Goal: Communication & Community: Answer question/provide support

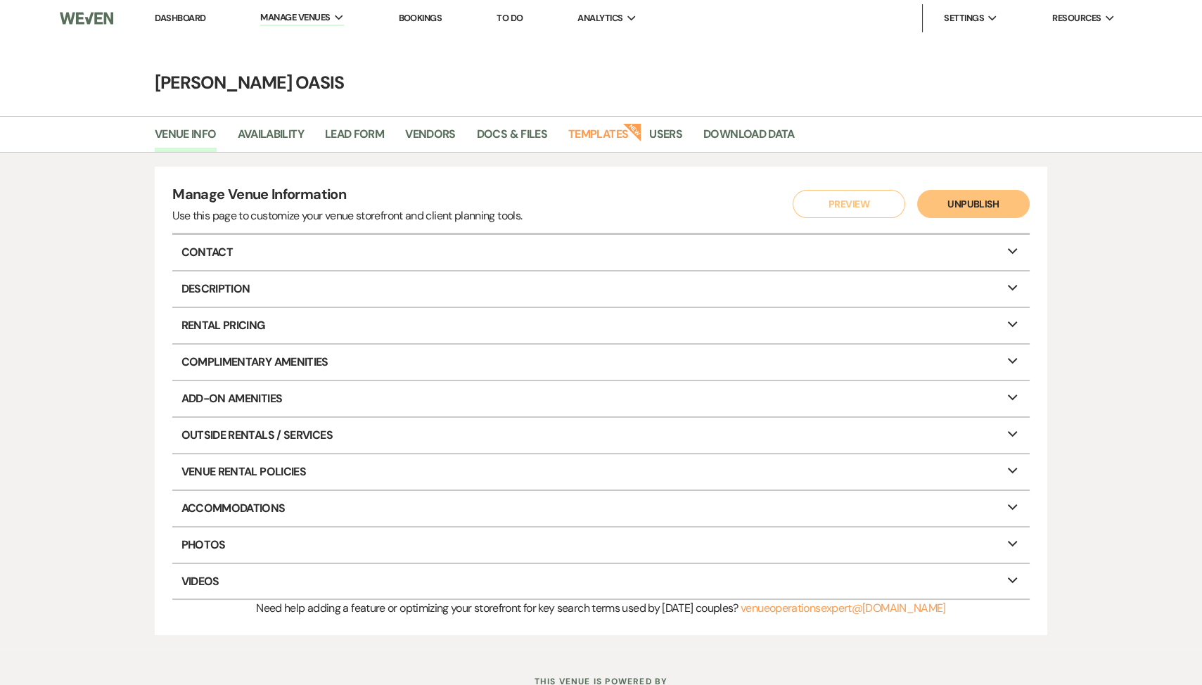
click at [200, 19] on link "Dashboard" at bounding box center [180, 18] width 51 height 12
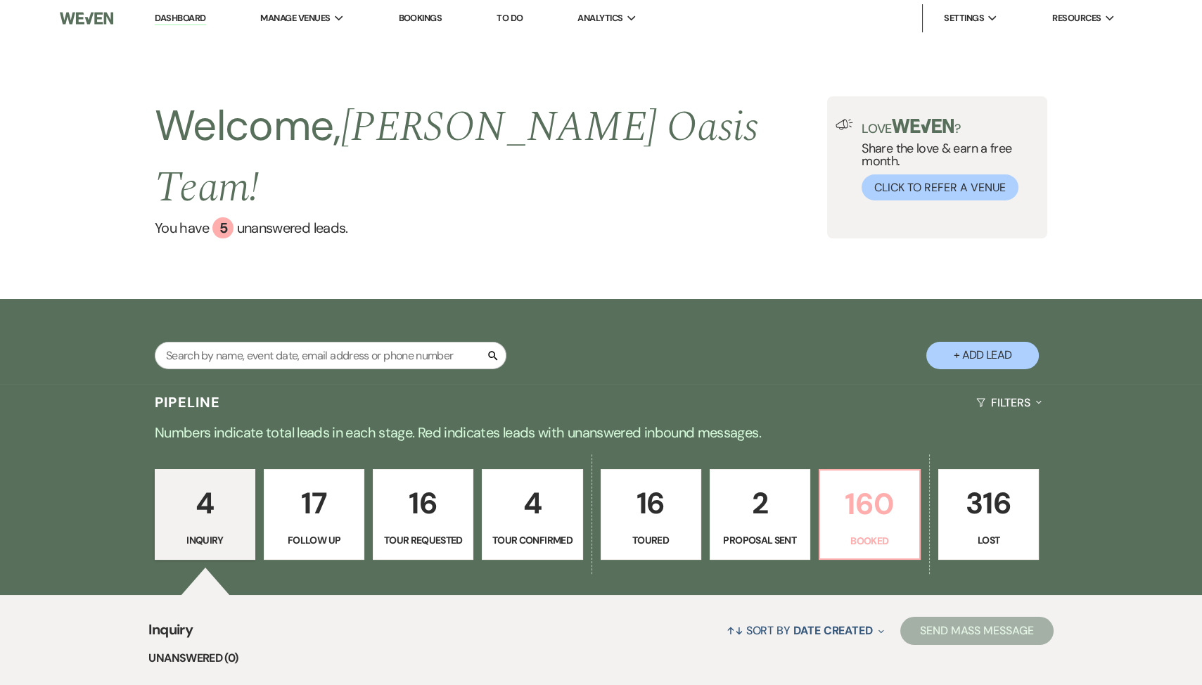
click at [859, 533] on p "Booked" at bounding box center [869, 540] width 82 height 15
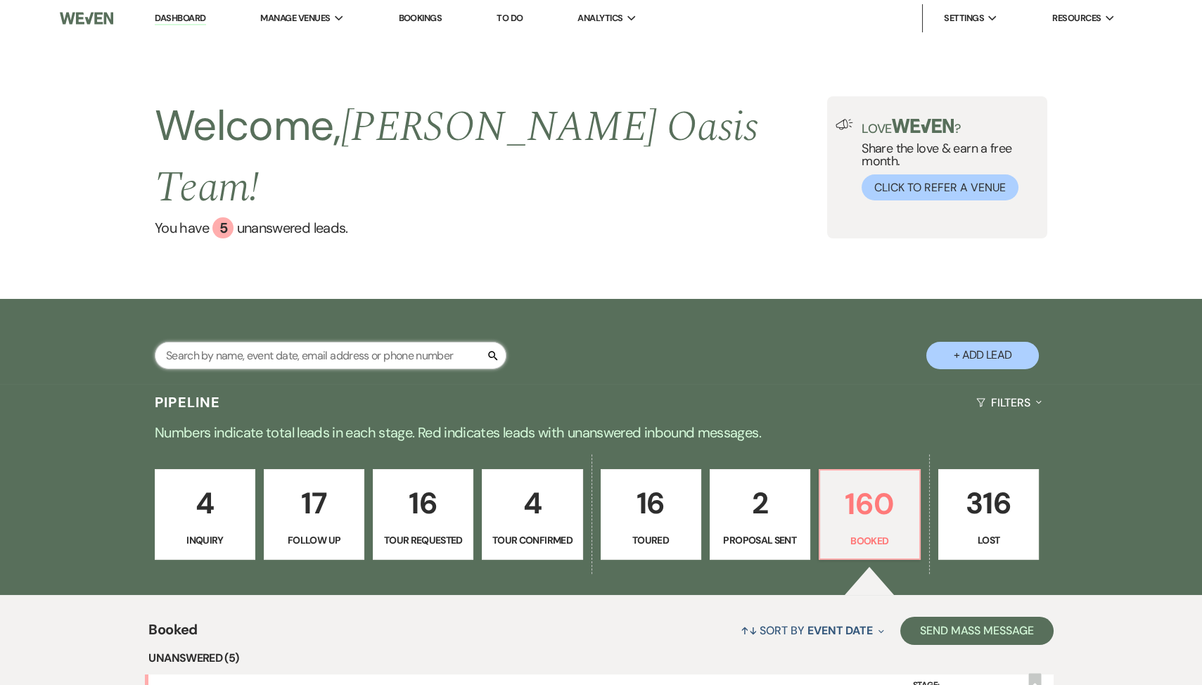
click at [275, 342] on input "text" at bounding box center [331, 355] width 352 height 27
type input "gr"
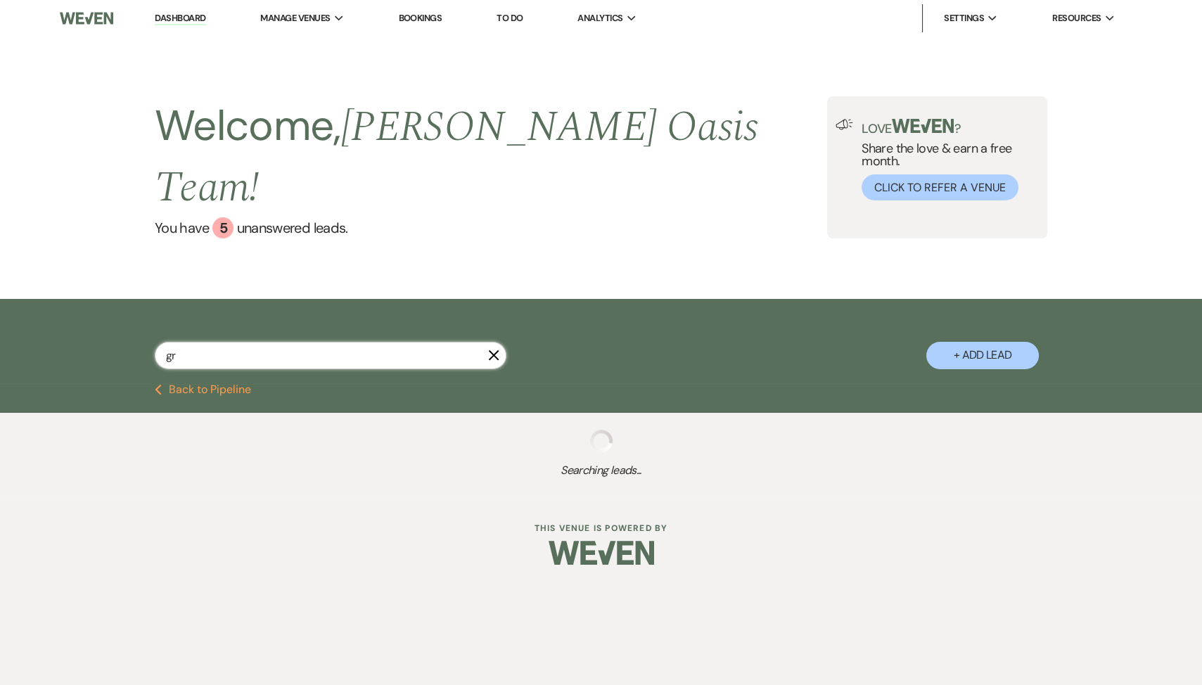
select select "8"
select select "2"
select select "9"
select select "8"
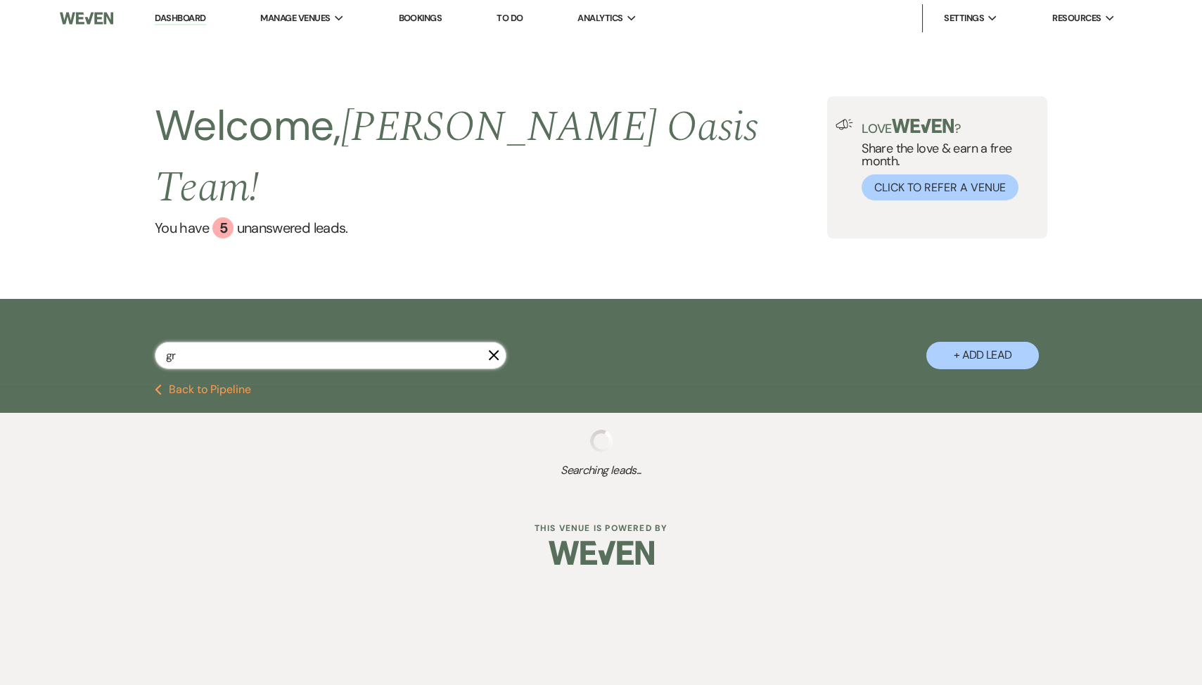
select select "8"
select select "1"
select select "8"
select select "6"
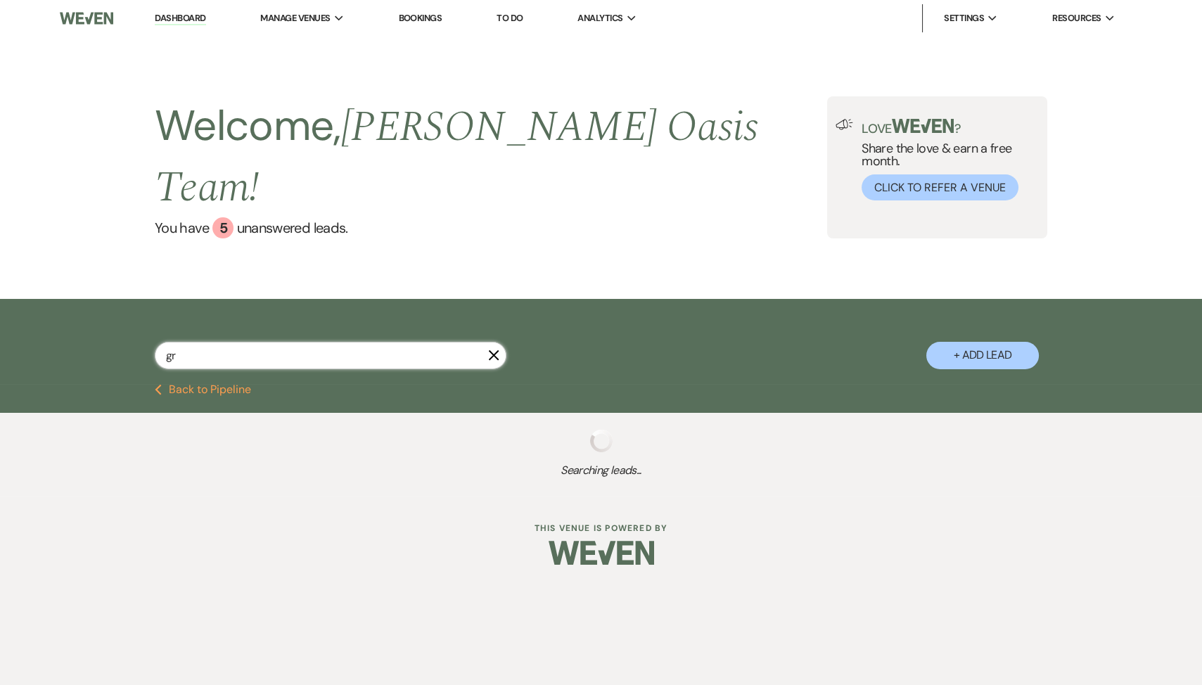
select select "8"
select select "1"
select select "8"
select select "10"
select select "8"
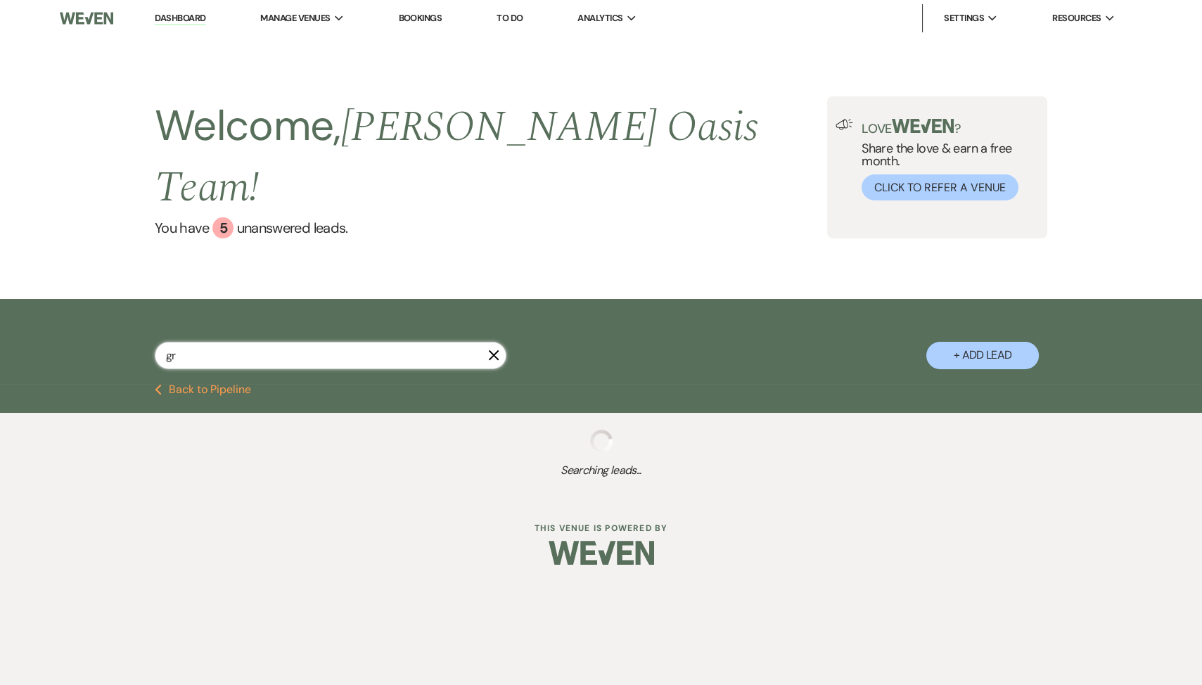
select select "5"
select select "8"
select select "2"
select select "8"
select select "6"
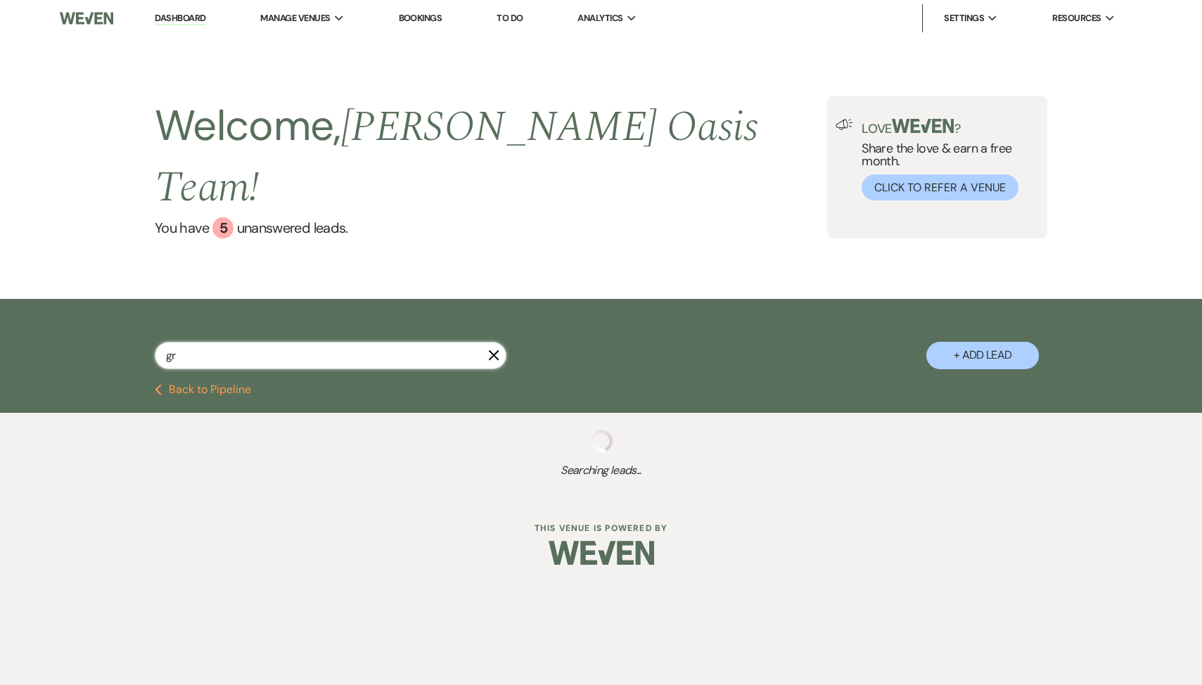
select select "8"
select select "5"
select select "8"
select select "5"
select select "8"
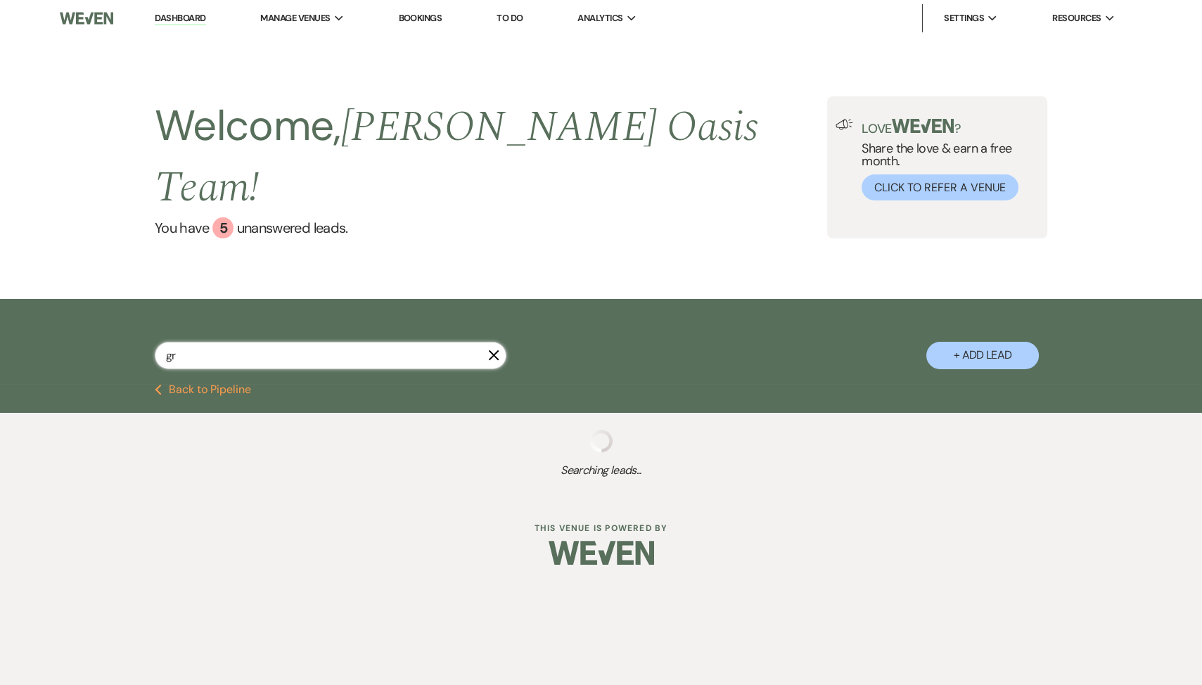
select select "7"
select select "8"
select select "2"
select select "8"
select select "1"
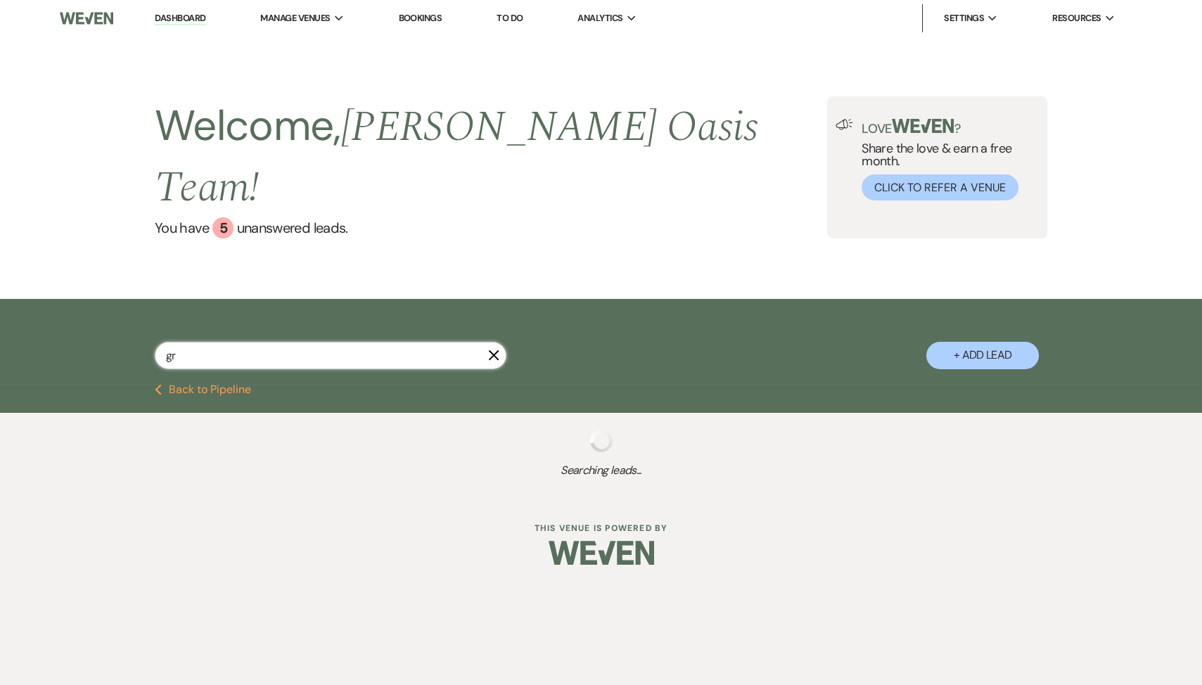
select select "8"
select select "6"
select select "8"
select select "5"
select select "8"
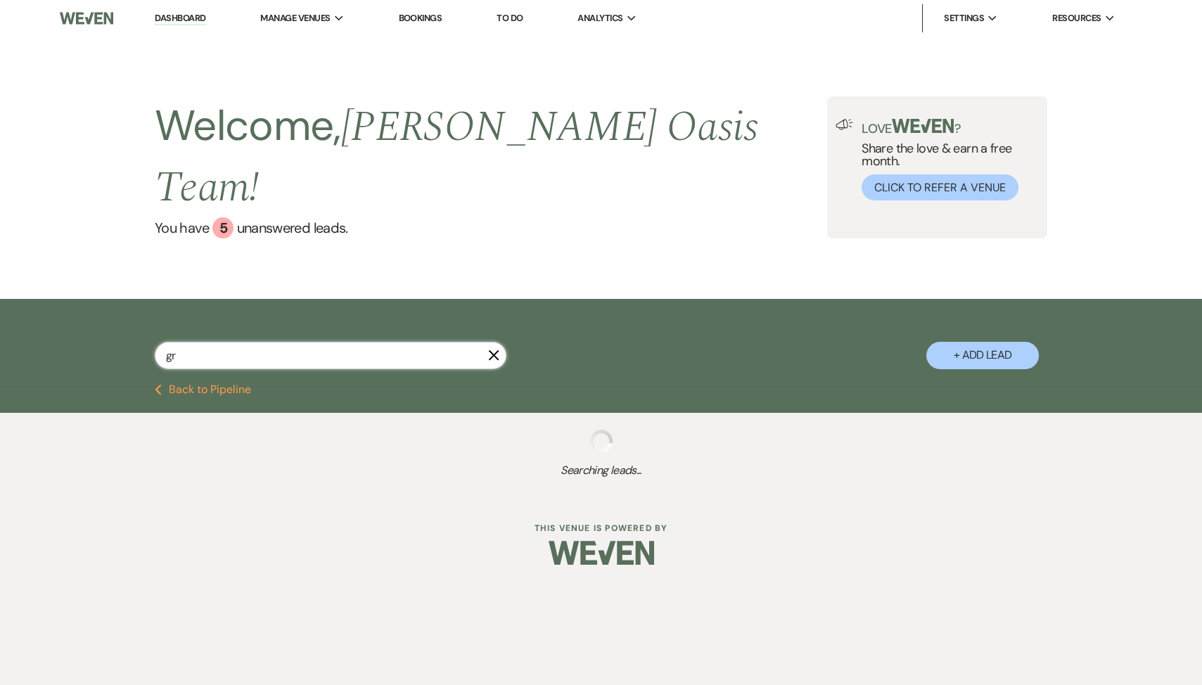
select select "1"
select select "8"
select select "5"
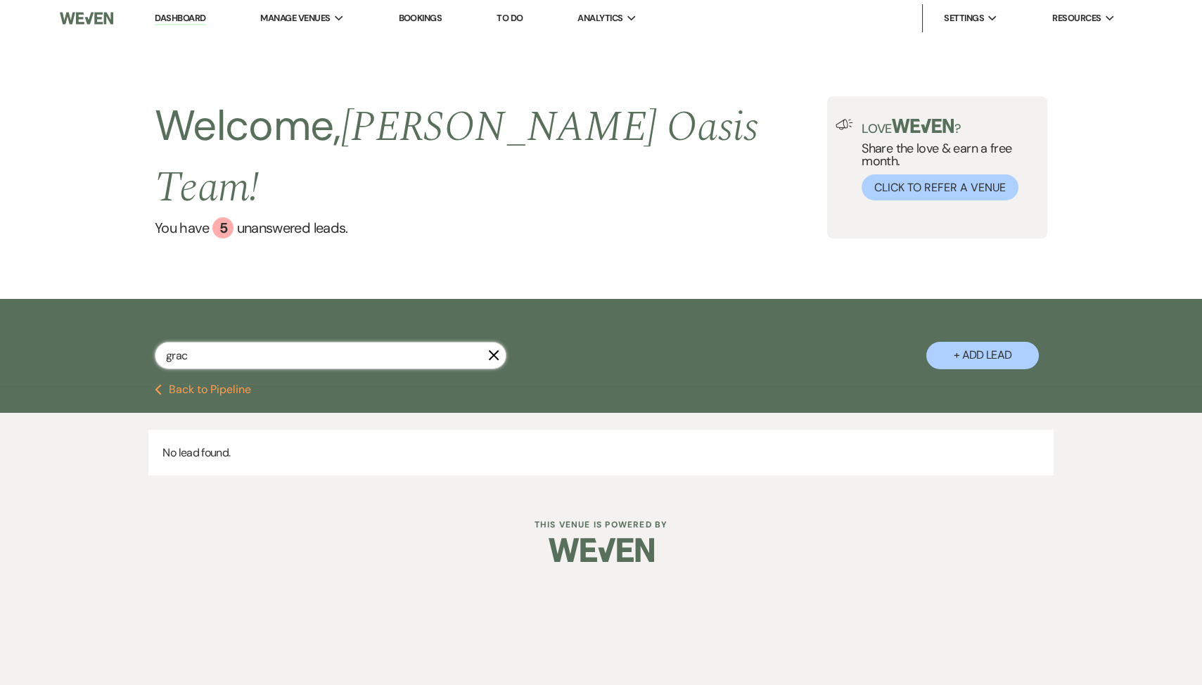
type input "grace"
select select "8"
select select "5"
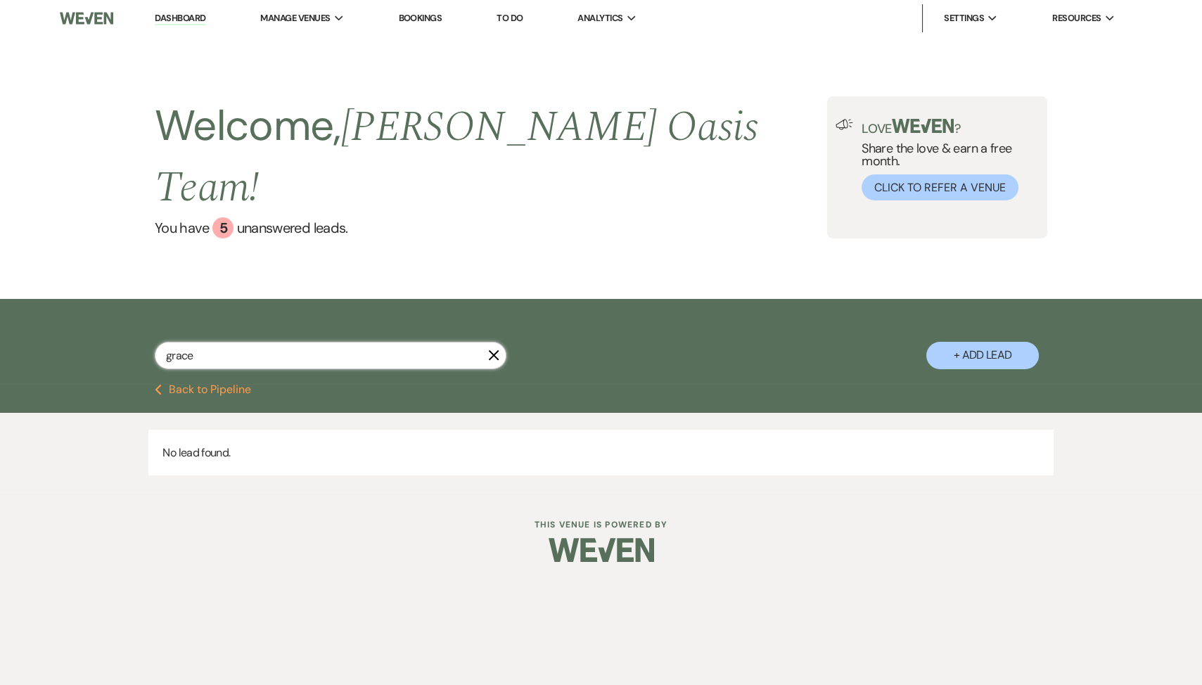
select select "8"
select select "7"
select select "8"
select select "5"
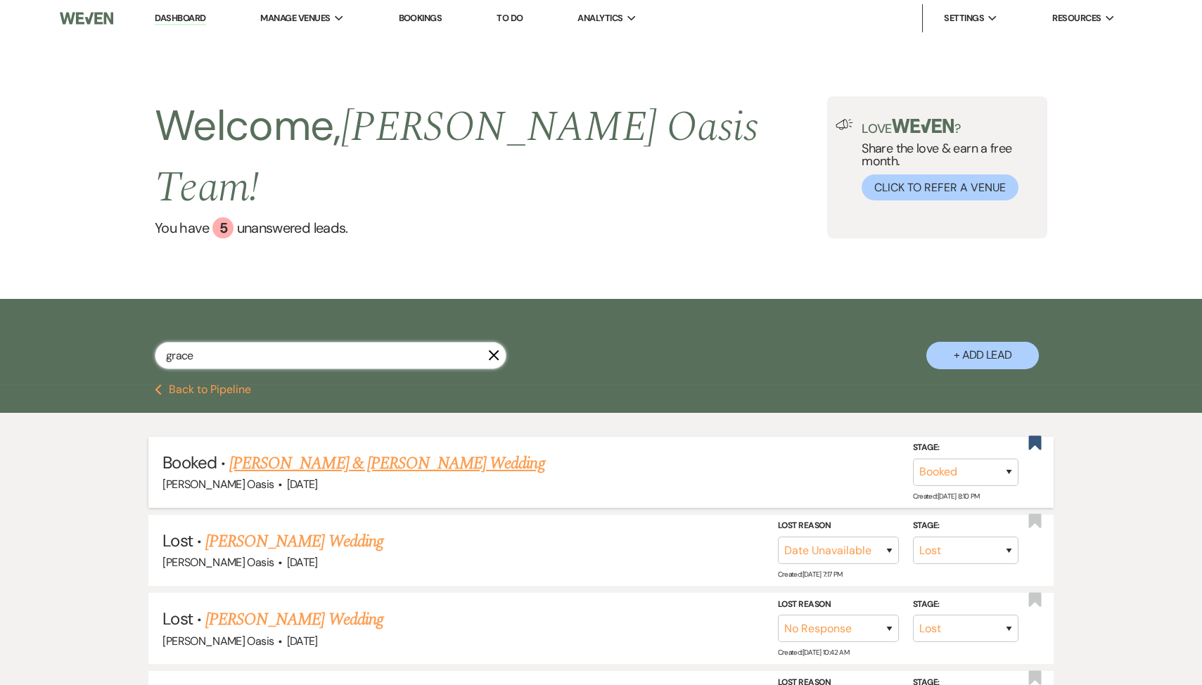
type input "grace"
click at [432, 451] on link "[PERSON_NAME] & [PERSON_NAME] Wedding" at bounding box center [386, 463] width 315 height 25
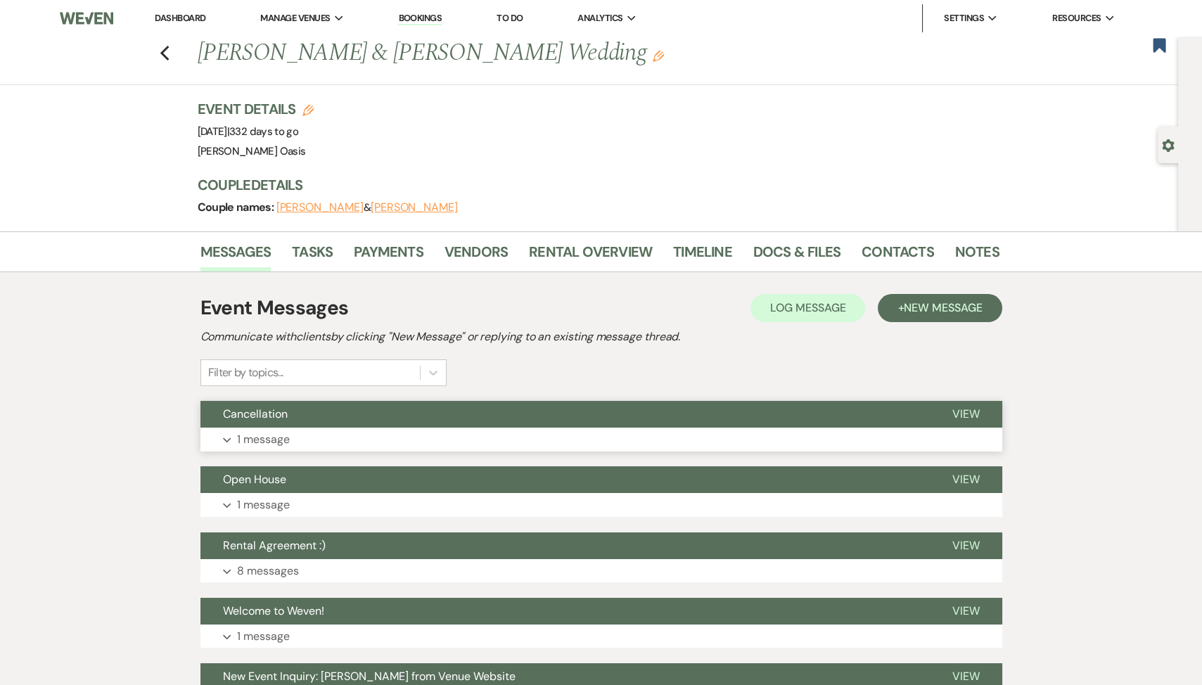
click at [726, 430] on button "Expand 1 message" at bounding box center [601, 439] width 802 height 24
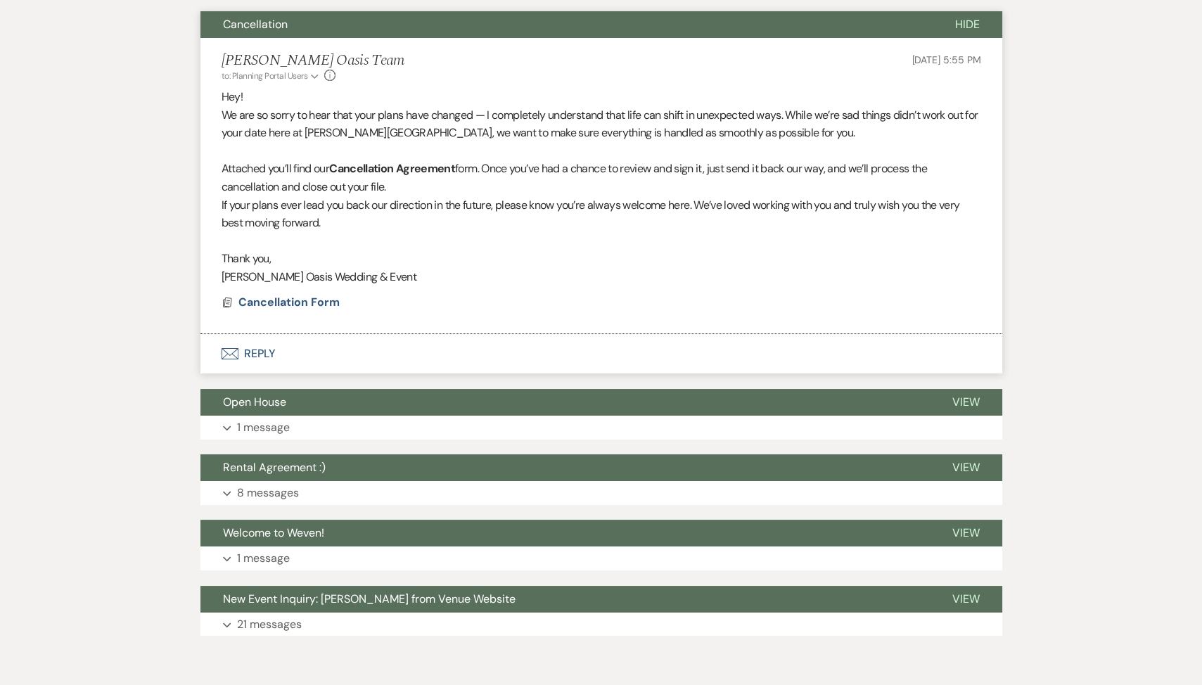
scroll to position [411, 0]
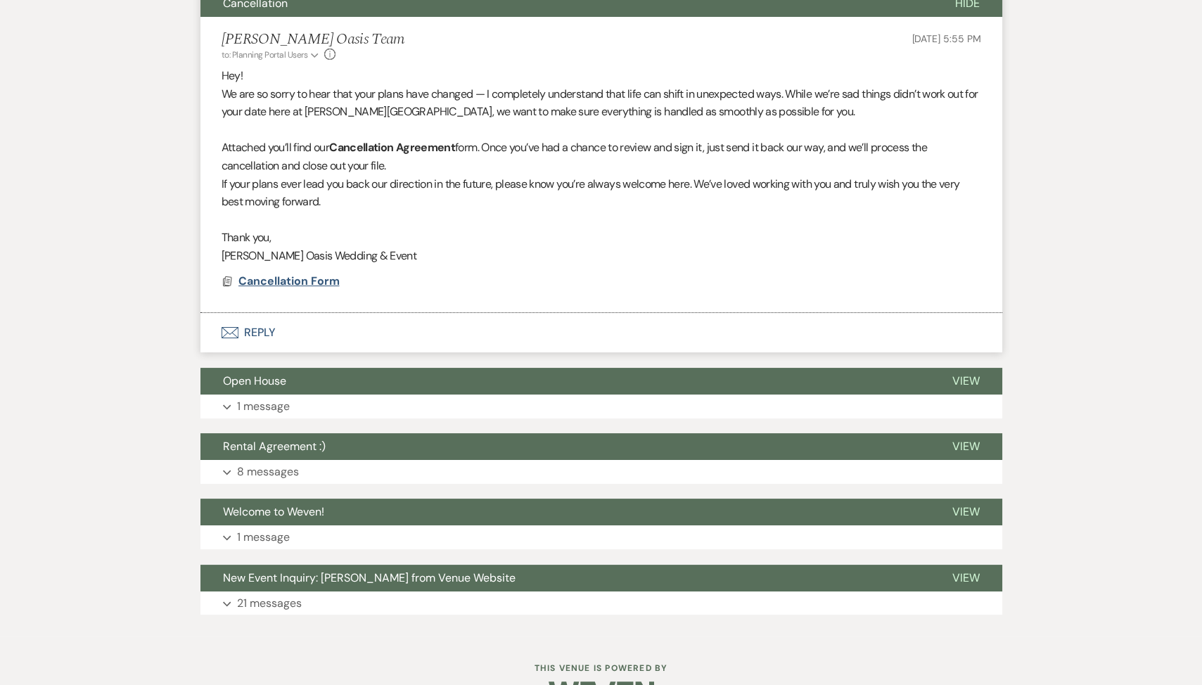
click at [307, 282] on span "Cancellation Form" at bounding box center [288, 281] width 101 height 15
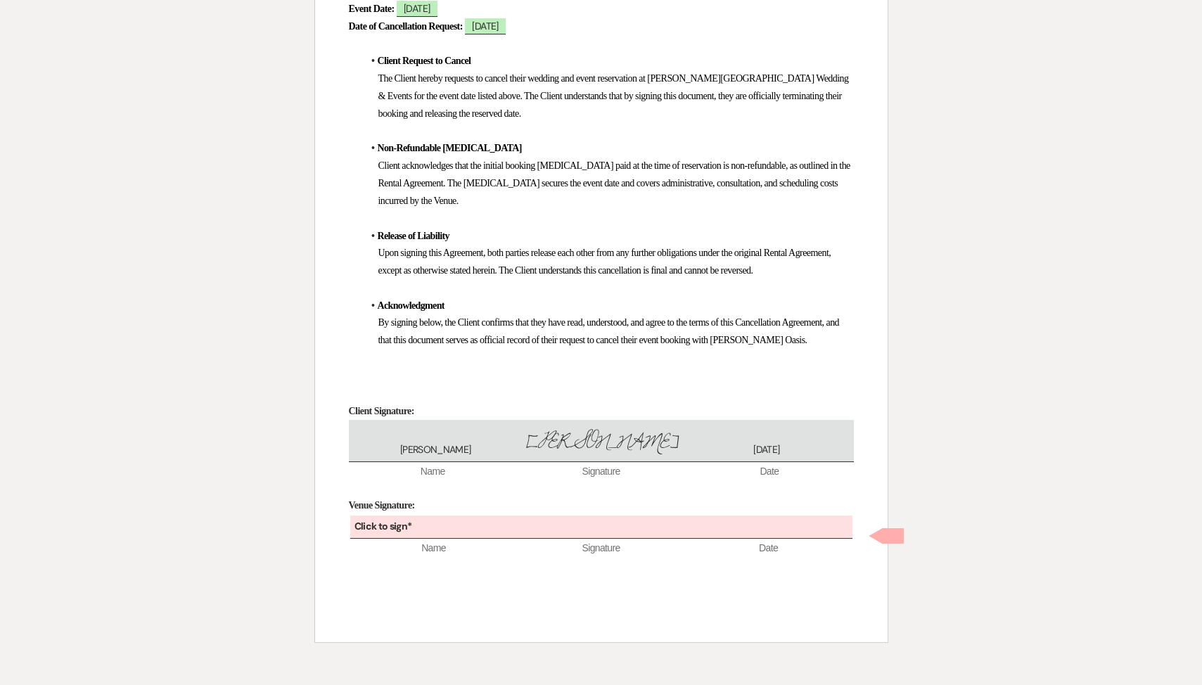
scroll to position [333, 0]
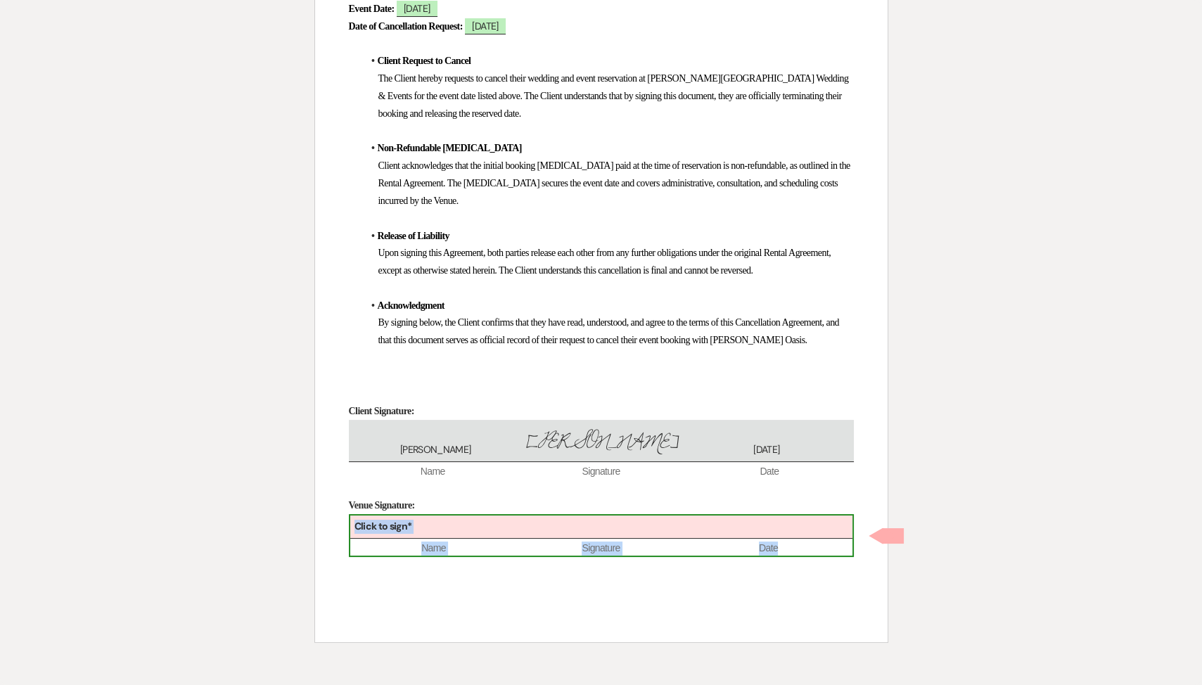
click at [437, 536] on div "Click to sign*" at bounding box center [601, 526] width 502 height 23
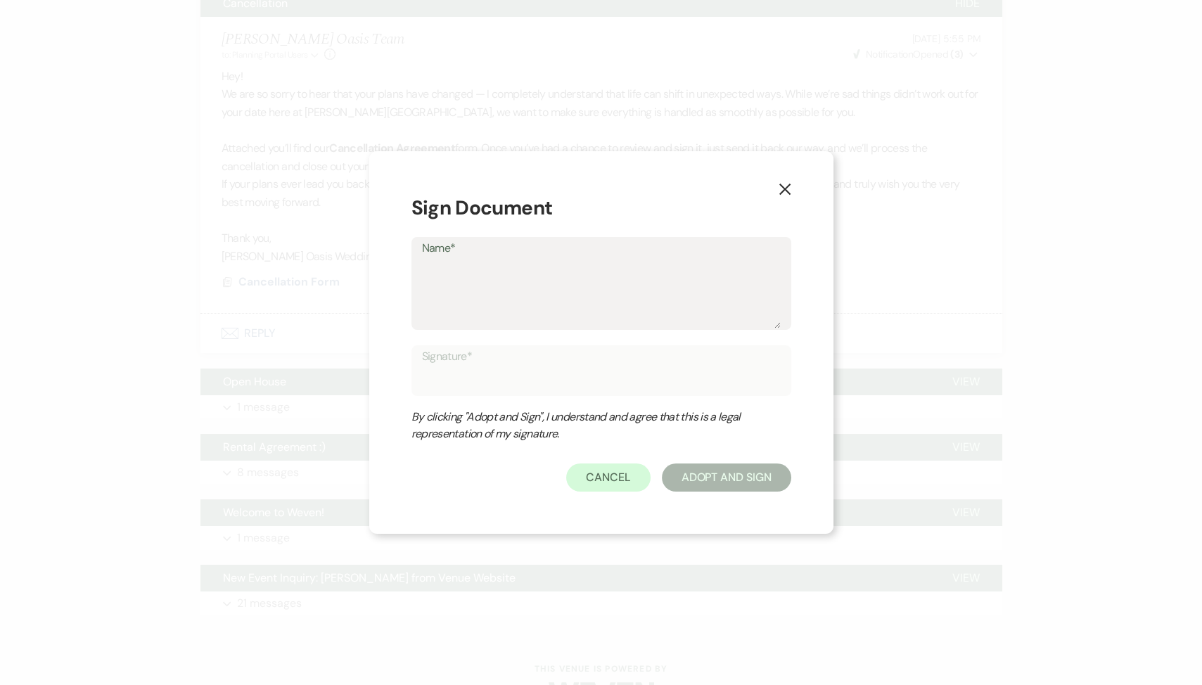
type textarea "O"
type input "O"
type textarea "Oe"
type input "Oe"
type textarea "Oeh"
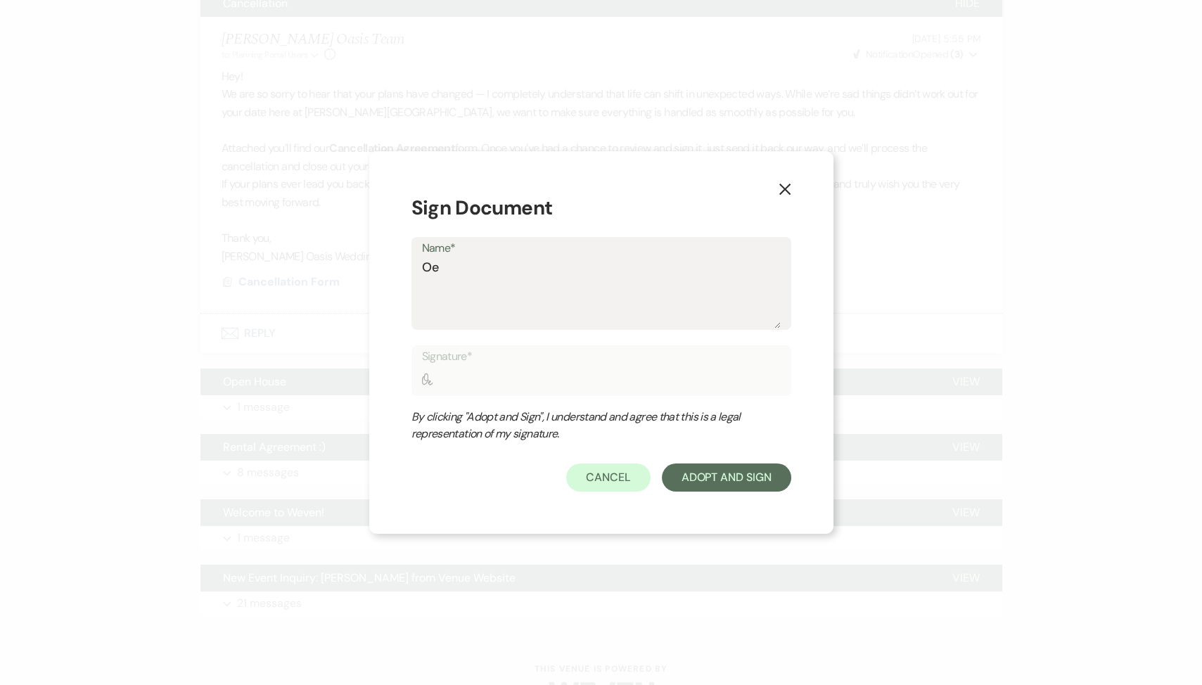
type input "Oeh"
type textarea "[PERSON_NAME]"
type input "[PERSON_NAME]"
type textarea "[PERSON_NAME]"
type input "[PERSON_NAME]"
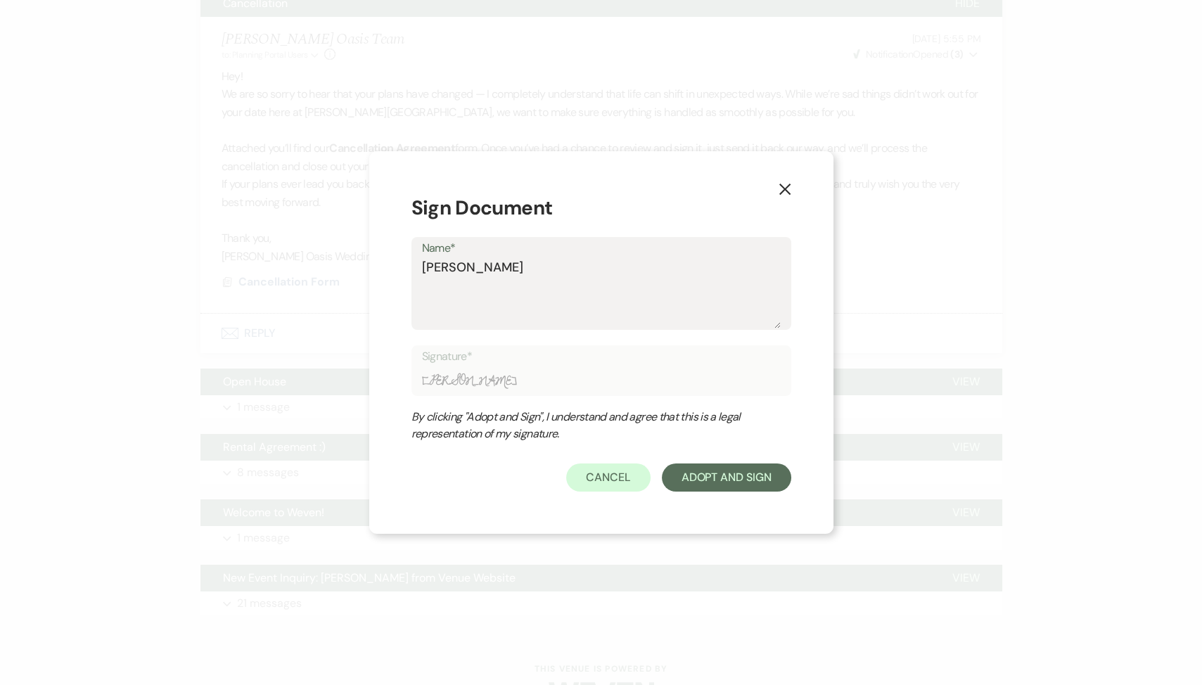
type textarea "[PERSON_NAME]"
type input "[PERSON_NAME]"
type textarea "[PERSON_NAME] O"
type input "[PERSON_NAME] O"
type textarea "[PERSON_NAME]"
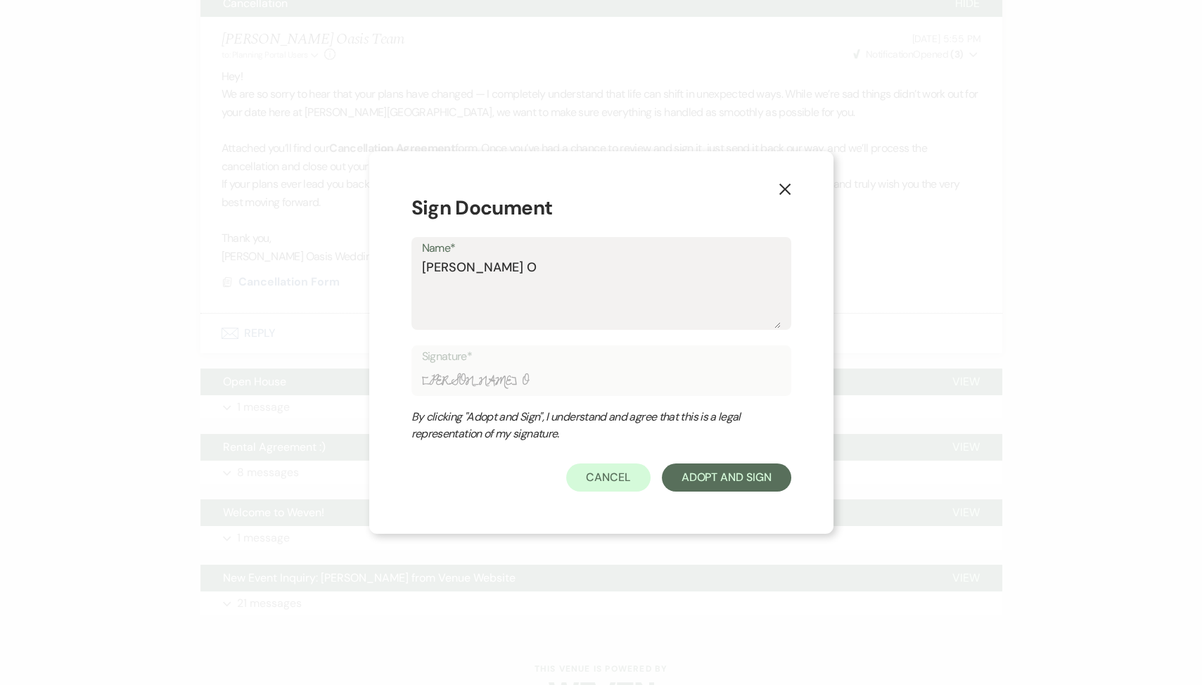
type input "[PERSON_NAME]"
type textarea "[PERSON_NAME] Oas"
type input "[PERSON_NAME] Oas"
type textarea "[PERSON_NAME] Oasi"
type input "[PERSON_NAME] Oasi"
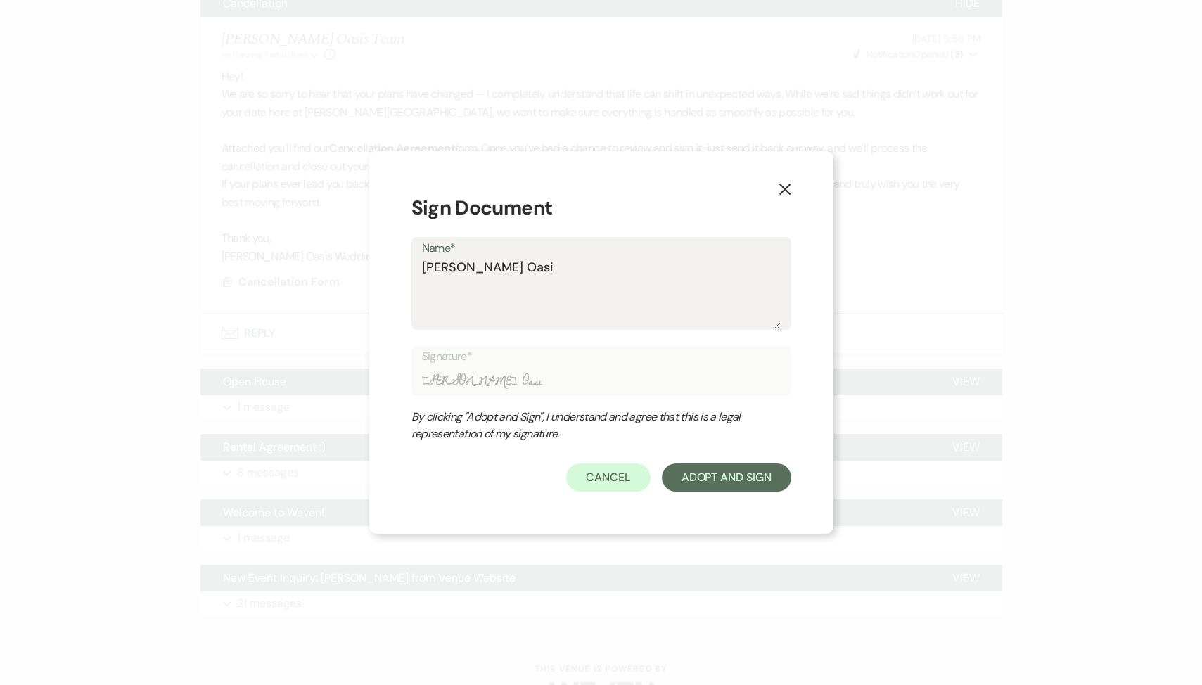
type textarea "[PERSON_NAME] Oasis"
type input "[PERSON_NAME] Oasis"
type textarea "[PERSON_NAME] Oasis"
type input "[PERSON_NAME] Oasis"
type textarea "[PERSON_NAME] Oasis W"
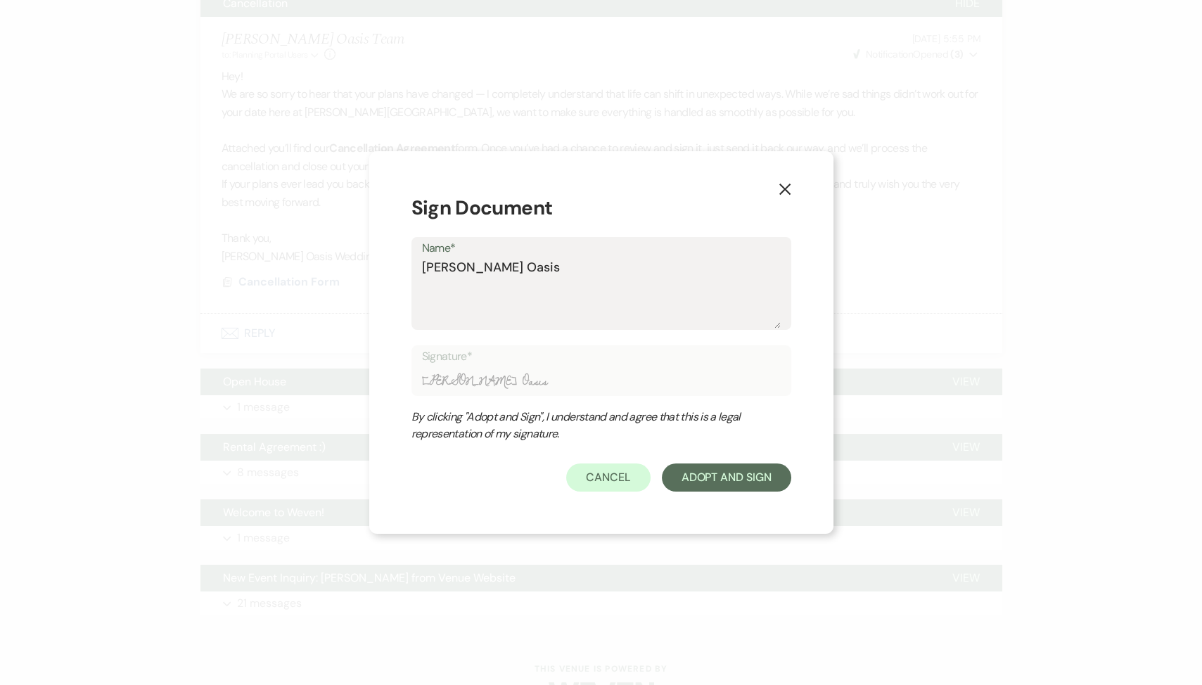
type input "[PERSON_NAME] Oasis W"
type textarea "[PERSON_NAME] Oasis We"
type input "[PERSON_NAME] Oasis We"
type textarea "[PERSON_NAME] Oasis Wed"
type input "[PERSON_NAME] Oasis Wed"
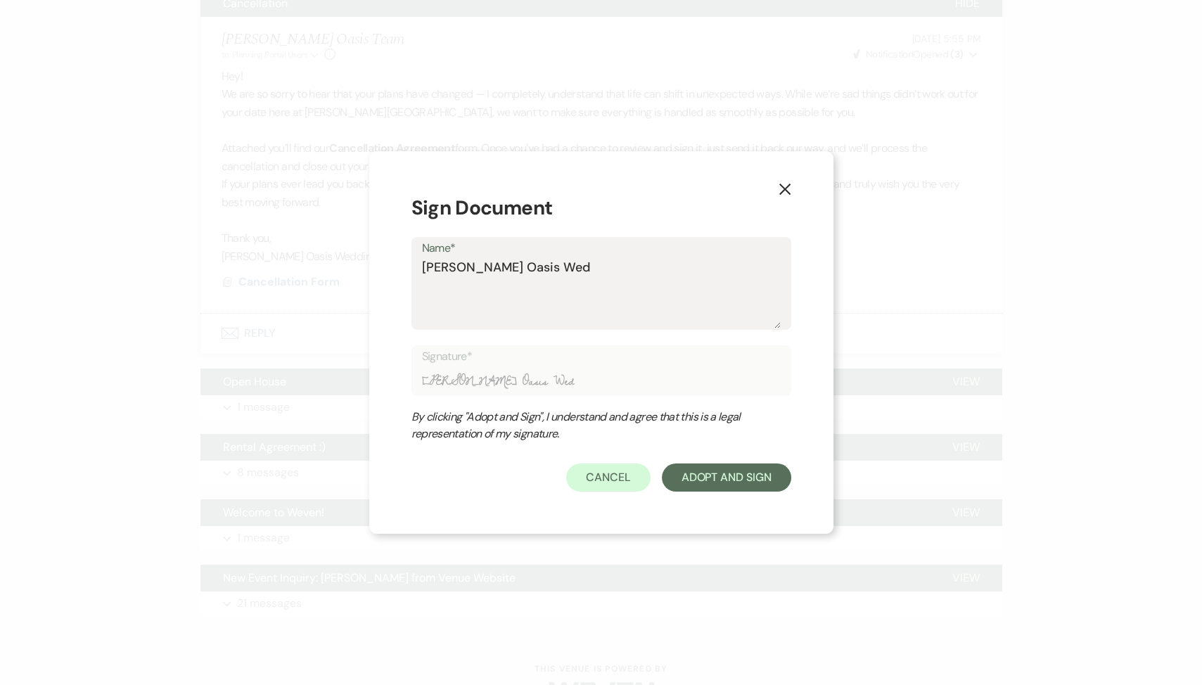
type textarea "[PERSON_NAME] Oasis Wedd"
type input "[PERSON_NAME] Oasis Wedd"
type textarea "[PERSON_NAME] Oasis Weddi"
type input "[PERSON_NAME] Oasis Weddi"
type textarea "[PERSON_NAME] Oasis Weddin"
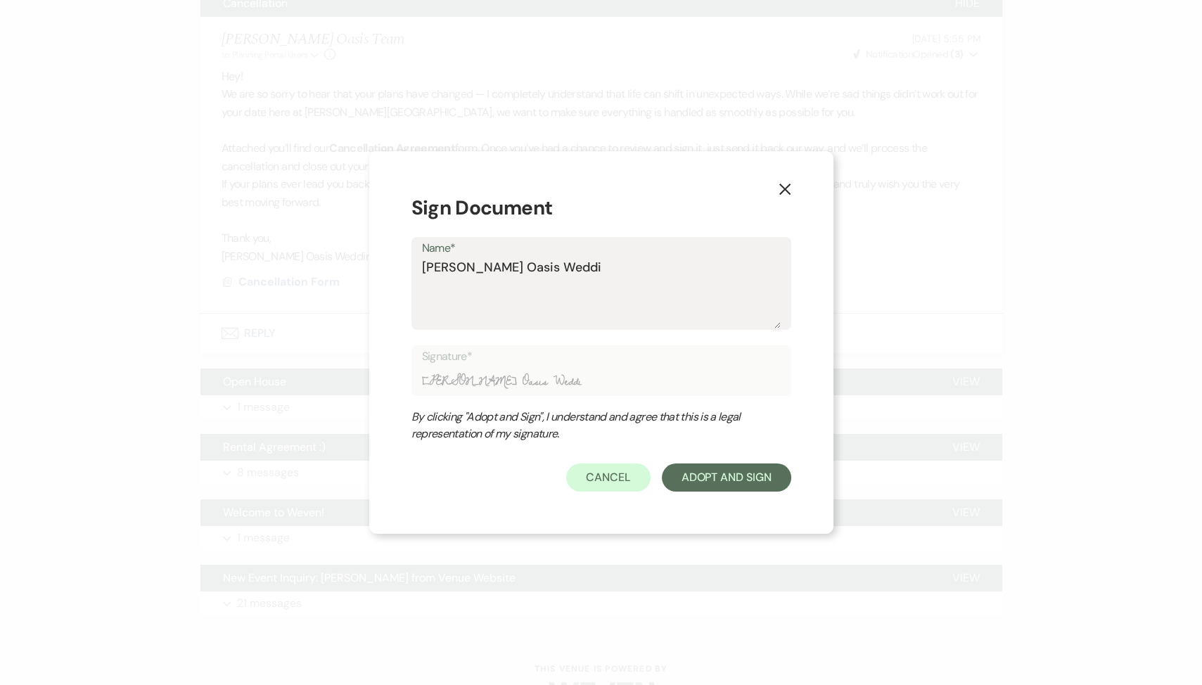
type input "[PERSON_NAME] Oasis Weddin"
type textarea "[PERSON_NAME] Oasis Wedding"
type input "[PERSON_NAME] Oasis Wedding"
type textarea "[PERSON_NAME] Oasis Wedding"
type input "[PERSON_NAME] Oasis Wedding"
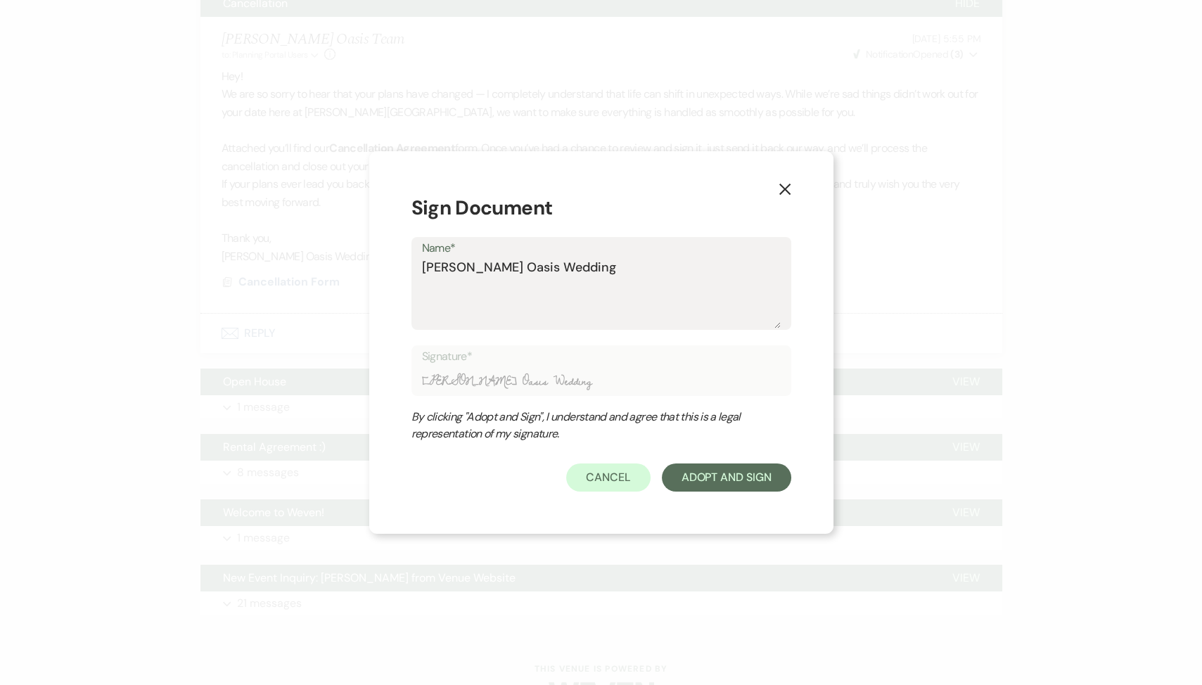
type textarea "[PERSON_NAME] Oasis Wedding &"
type input "[PERSON_NAME] Oasis Wedding &"
type textarea "[PERSON_NAME] Oasis Wedding &"
type input "[PERSON_NAME] Oasis Wedding &"
type textarea "[PERSON_NAME] Oasis Wedding & E"
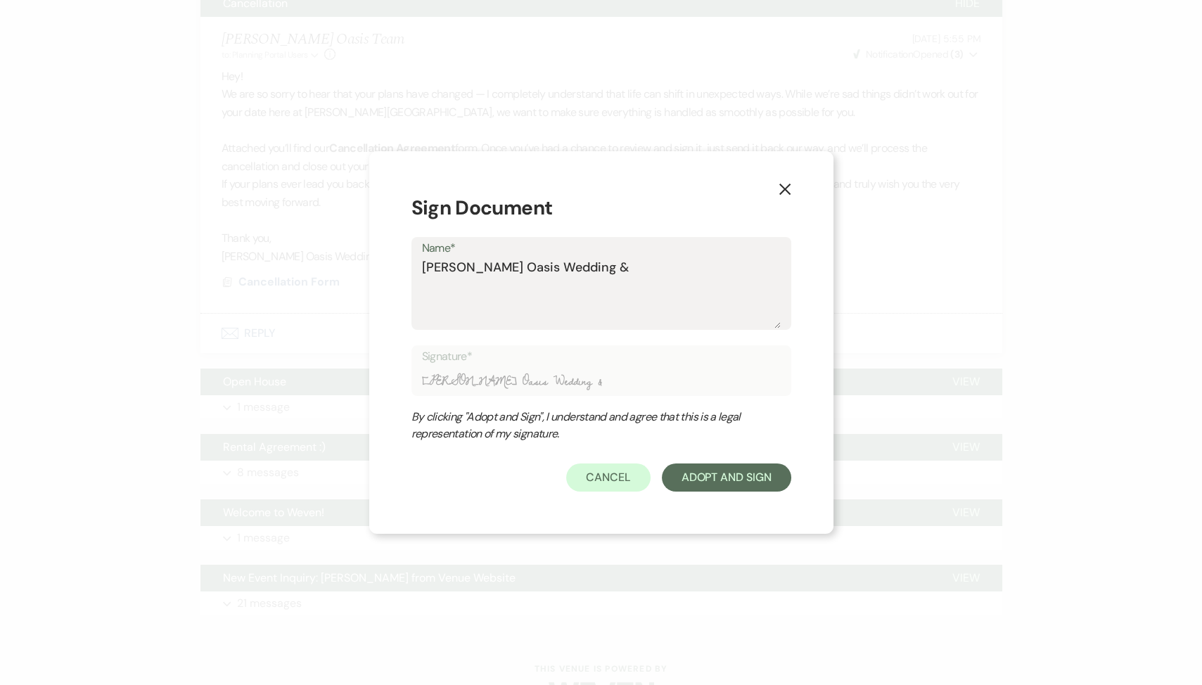
type input "[PERSON_NAME] Oasis Wedding & E"
type textarea "[PERSON_NAME] Oasis Wedding & Ev"
type input "[PERSON_NAME] Oasis Wedding & Ev"
type textarea "[PERSON_NAME] Oasis Wedding & Eve"
type input "[PERSON_NAME] Oasis Wedding & Eve"
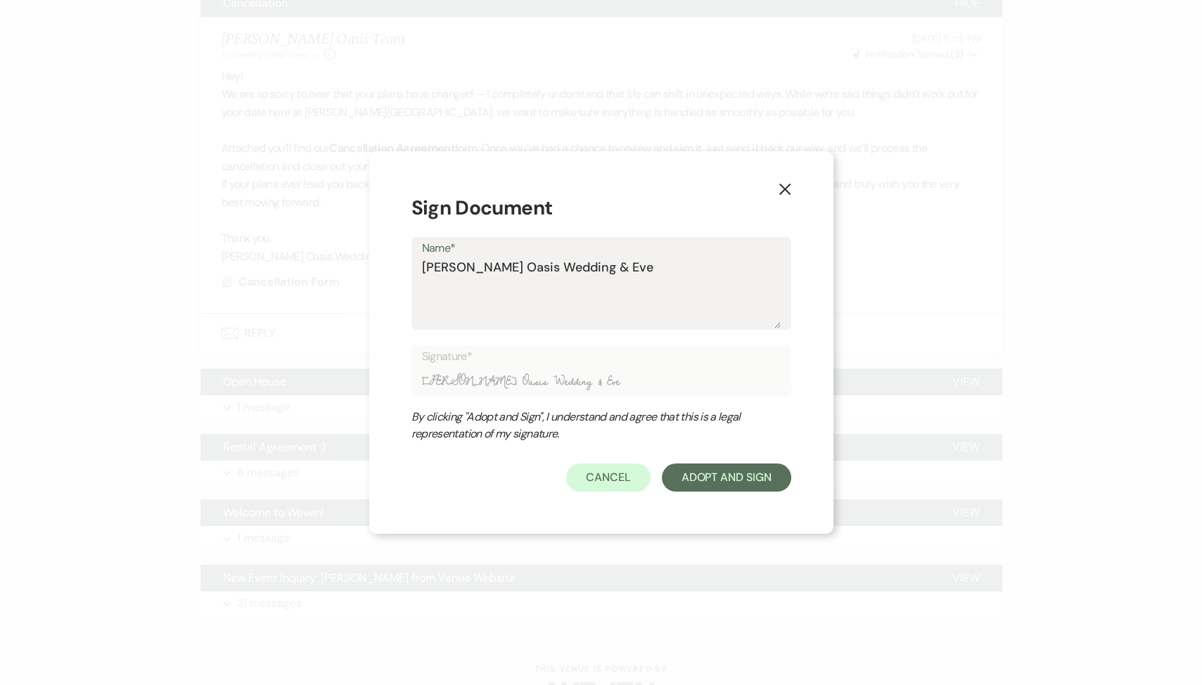
type textarea "[PERSON_NAME] Oasis Wedding & Even"
type input "[PERSON_NAME] Oasis Wedding & Even"
type textarea "[PERSON_NAME] Oasis Wedding & Event"
type input "[PERSON_NAME] Oasis Wedding & Event"
type textarea "[PERSON_NAME] Oasis Wedding & Events"
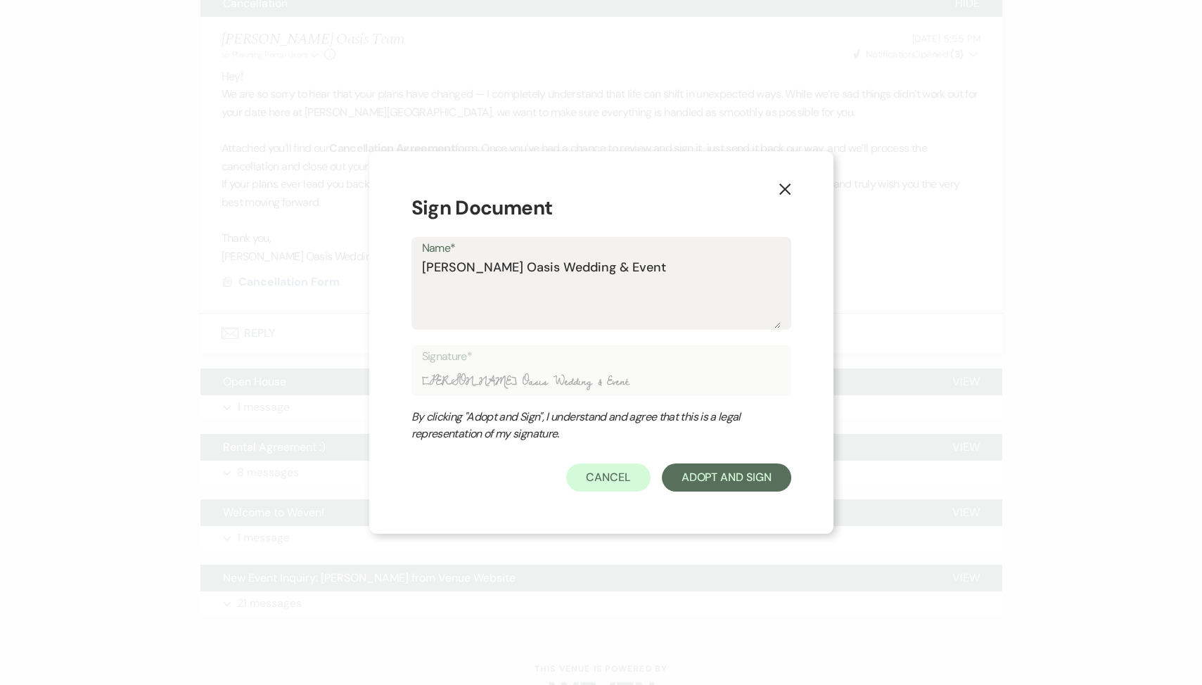
type input "[PERSON_NAME] Oasis Wedding & Events"
type textarea "[PERSON_NAME] Oasis Wedding & Events-"
type input "[PERSON_NAME] Oasis Wedding & Events-"
type textarea "[PERSON_NAME] Oasis Wedding & Events-R"
type input "[PERSON_NAME] Oasis Wedding & Events-R"
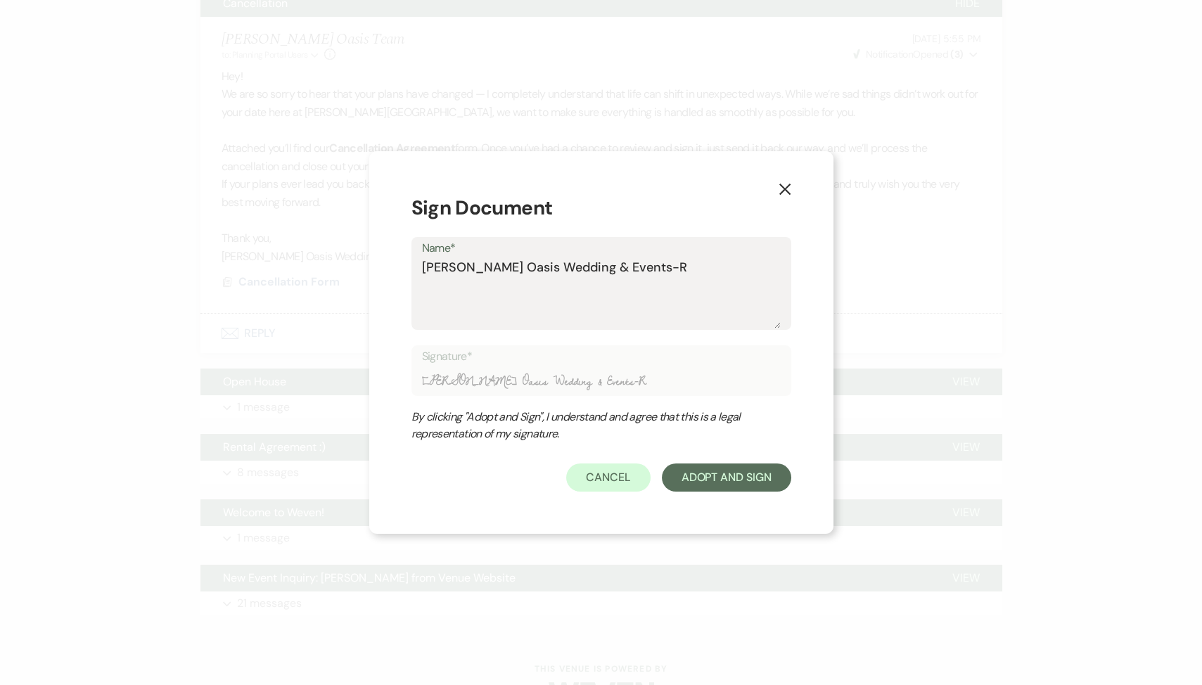
type textarea "[PERSON_NAME] Oasis Wedding & Events-RO"
type input "[PERSON_NAME] Oasis Wedding & Events-RO"
type textarea "[PERSON_NAME] Oasis Wedding & Events-RO"
click at [754, 484] on button "Adopt And Sign" at bounding box center [726, 477] width 129 height 28
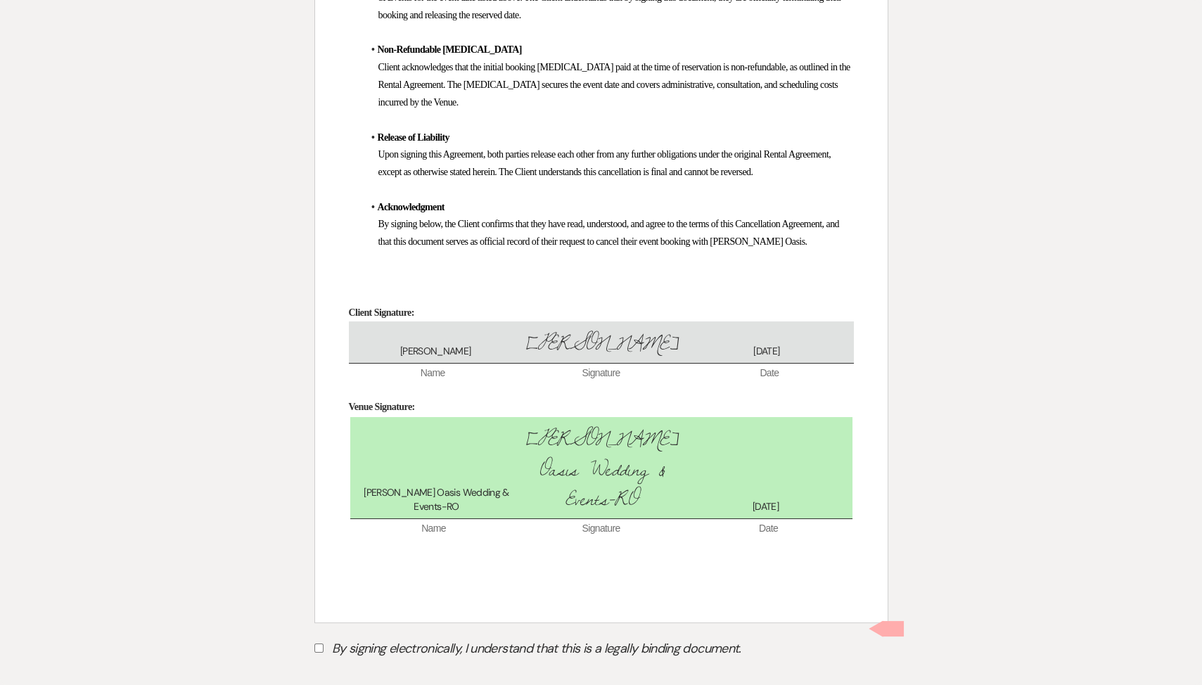
scroll to position [423, 0]
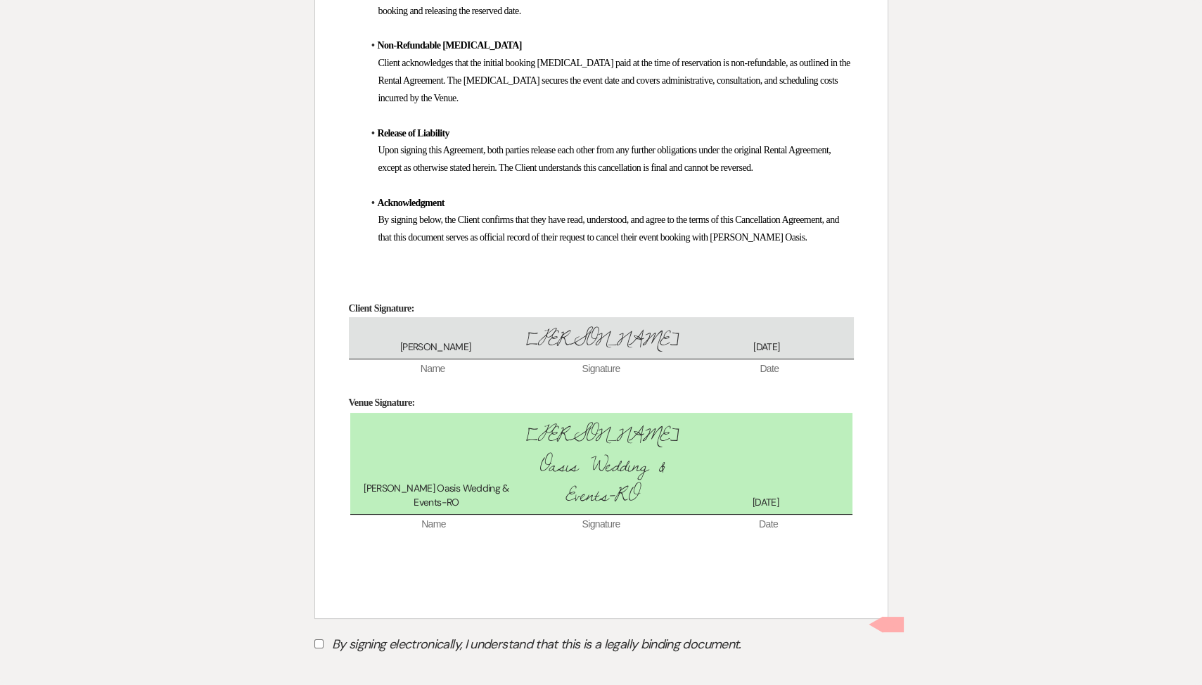
click at [330, 633] on label "By signing electronically, I understand that this is a legally binding document." at bounding box center [601, 646] width 574 height 27
click at [323, 639] on input "By signing electronically, I understand that this is a legally binding document." at bounding box center [318, 643] width 9 height 9
checkbox input "true"
click at [356, 667] on button "Submit" at bounding box center [363, 679] width 98 height 25
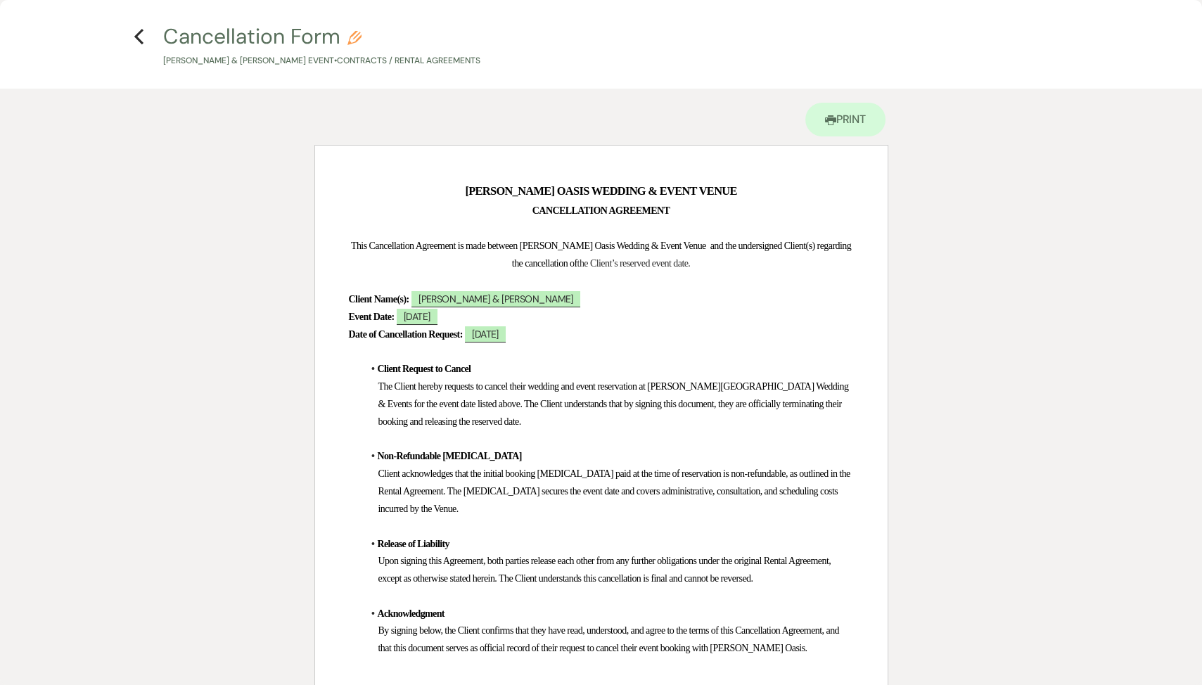
scroll to position [0, 0]
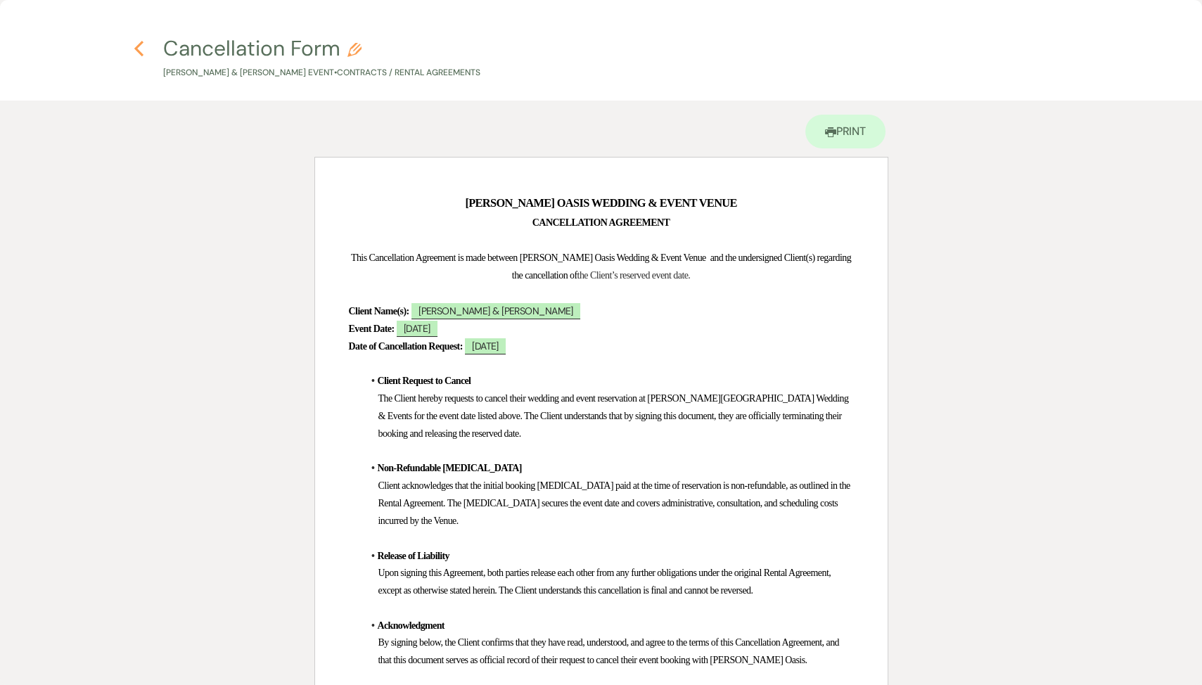
click at [141, 46] on icon "Previous" at bounding box center [139, 48] width 11 height 17
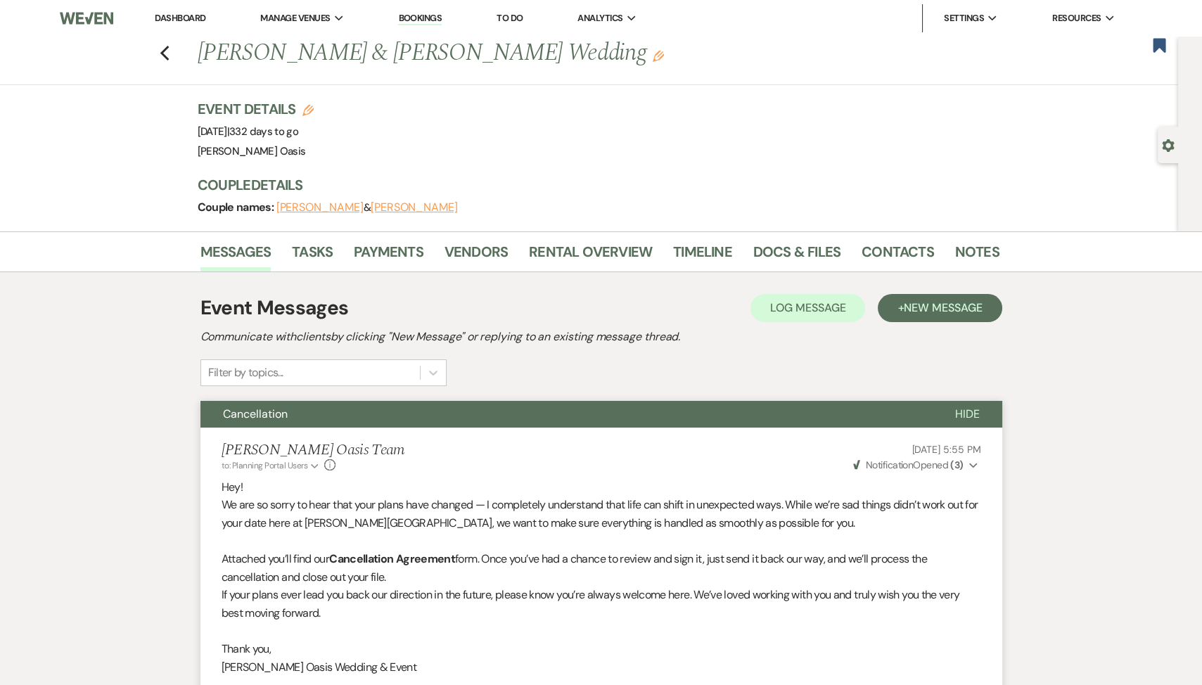
click at [1160, 138] on div "Gear Settings" at bounding box center [1170, 145] width 27 height 37
click at [1164, 141] on icon "Gear" at bounding box center [1168, 145] width 13 height 13
select select "5"
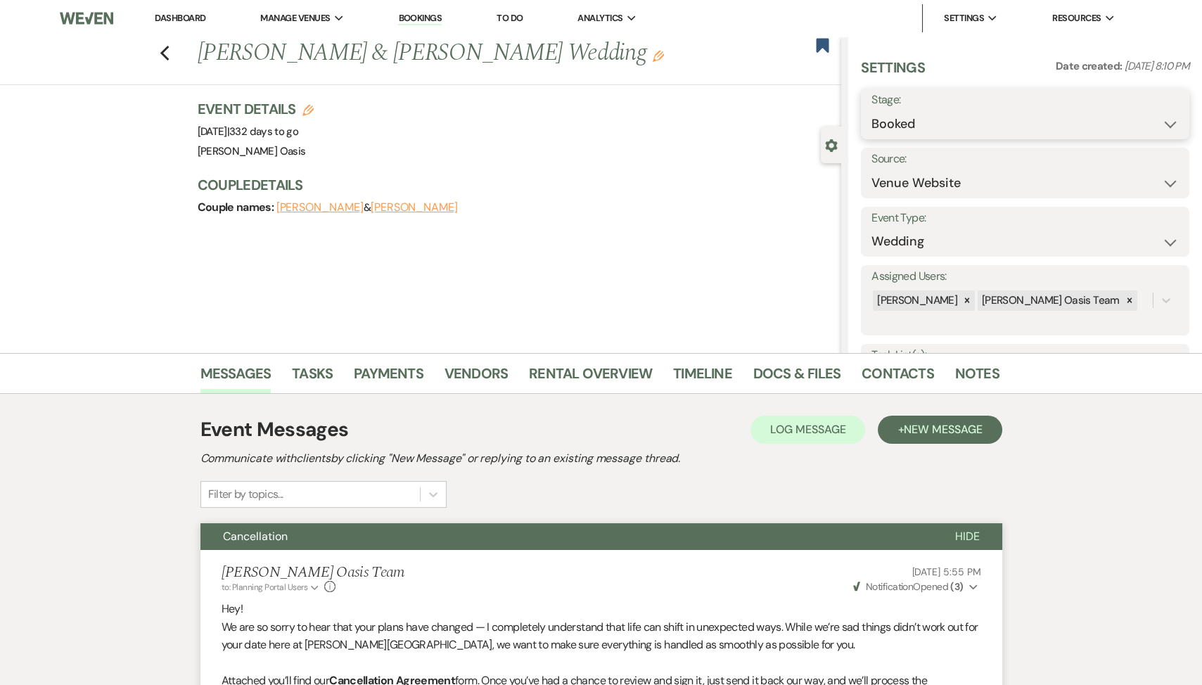
click at [1042, 116] on select "Booked Lost" at bounding box center [1024, 123] width 307 height 27
select select "8"
click at [871, 110] on select "Booked Lost" at bounding box center [1024, 123] width 307 height 27
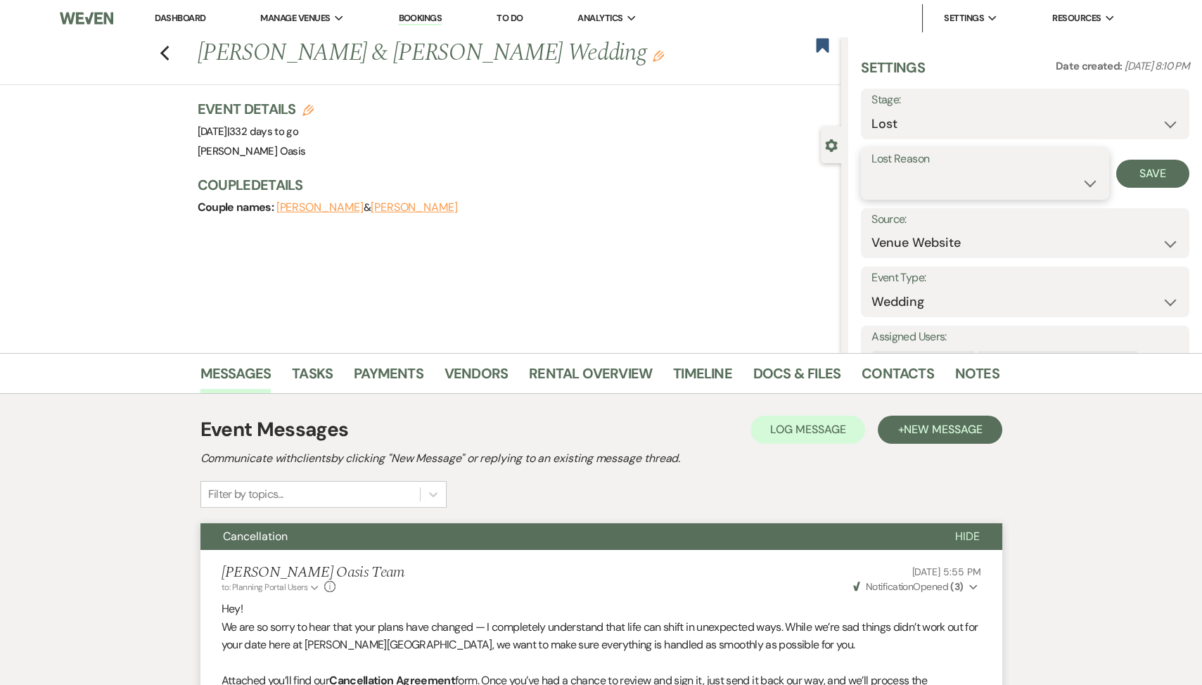
click at [998, 181] on select "Booked Elsewhere Budget Date Unavailable No Response Not a Good Match Capacity …" at bounding box center [984, 182] width 227 height 27
select select "11"
click at [871, 169] on select "Booked Elsewhere Budget Date Unavailable No Response Not a Good Match Capacity …" at bounding box center [984, 182] width 227 height 27
click at [1159, 180] on button "Save" at bounding box center [1152, 174] width 73 height 28
click at [198, 12] on link "Dashboard" at bounding box center [180, 18] width 51 height 12
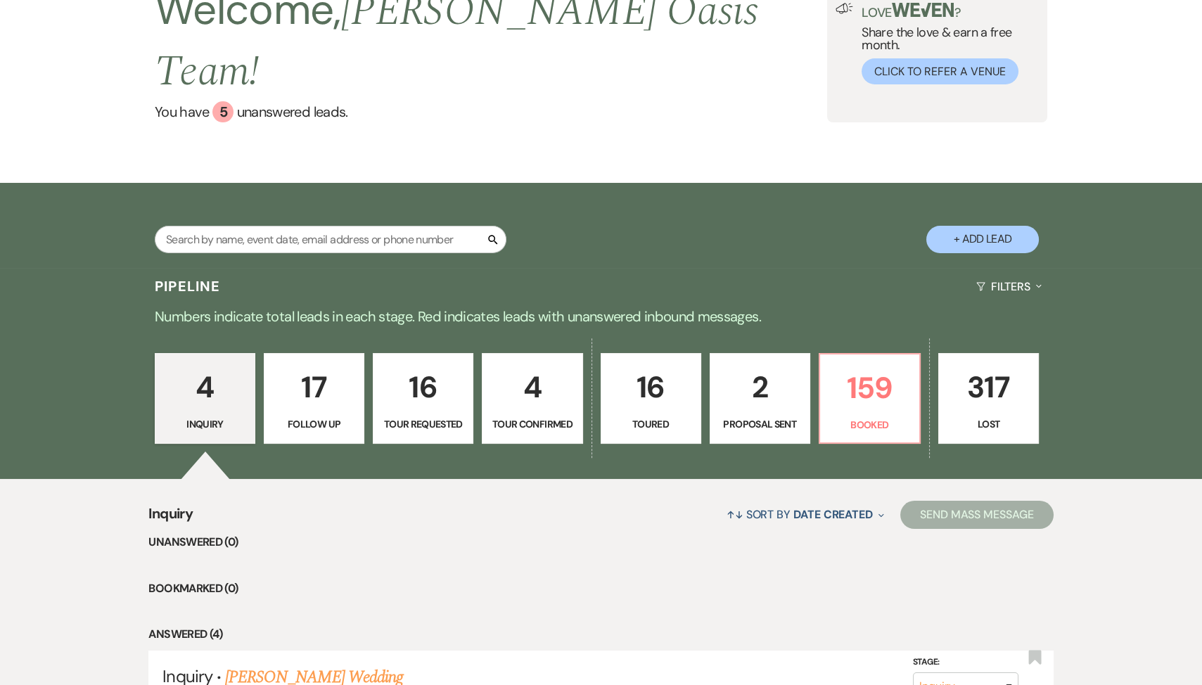
scroll to position [129, 0]
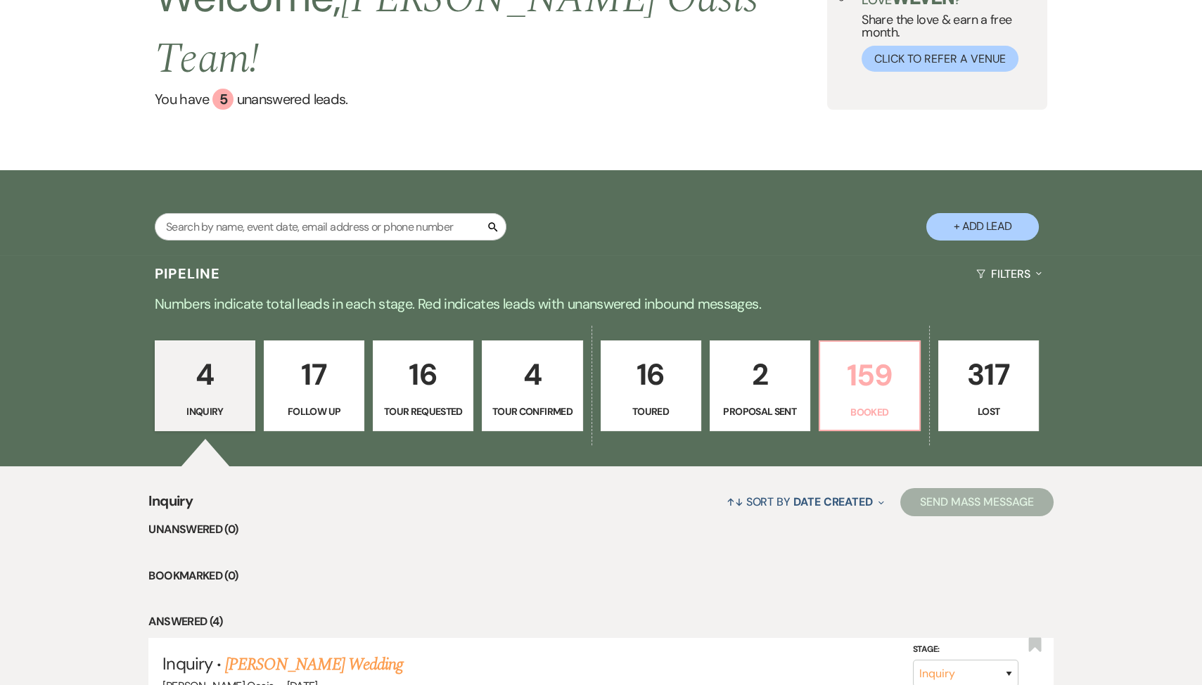
click at [871, 352] on p "159" at bounding box center [869, 375] width 82 height 47
select select "8"
select select "11"
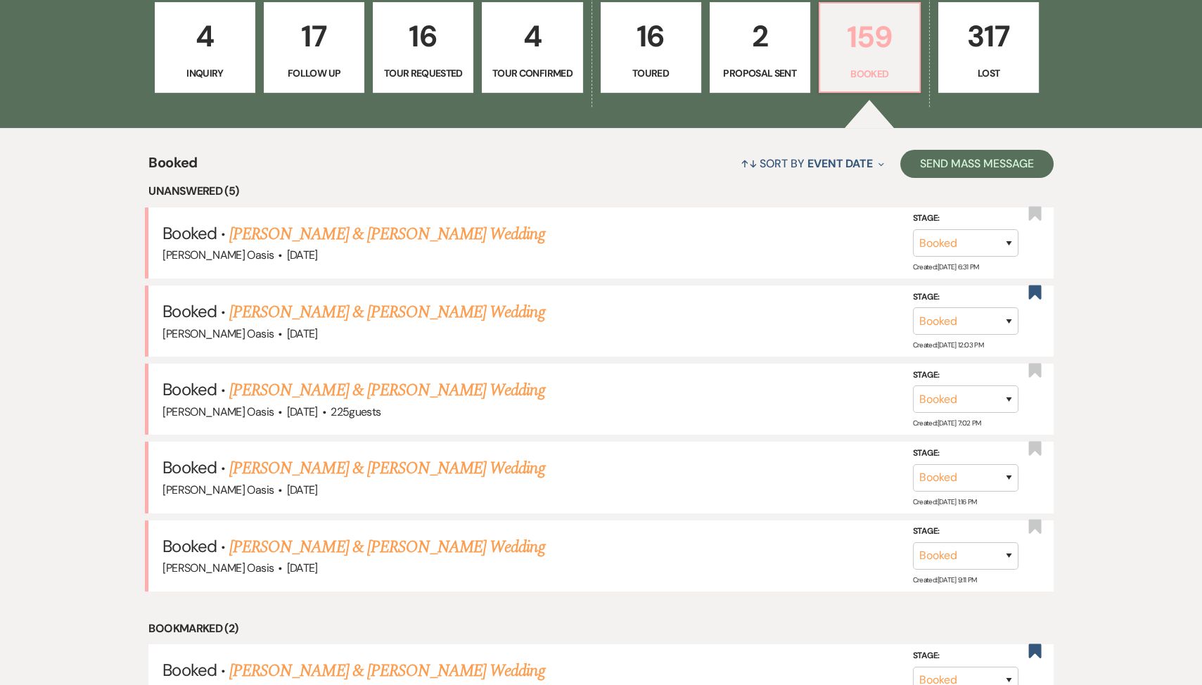
scroll to position [466, 0]
click at [903, 20] on p "159" at bounding box center [869, 37] width 82 height 47
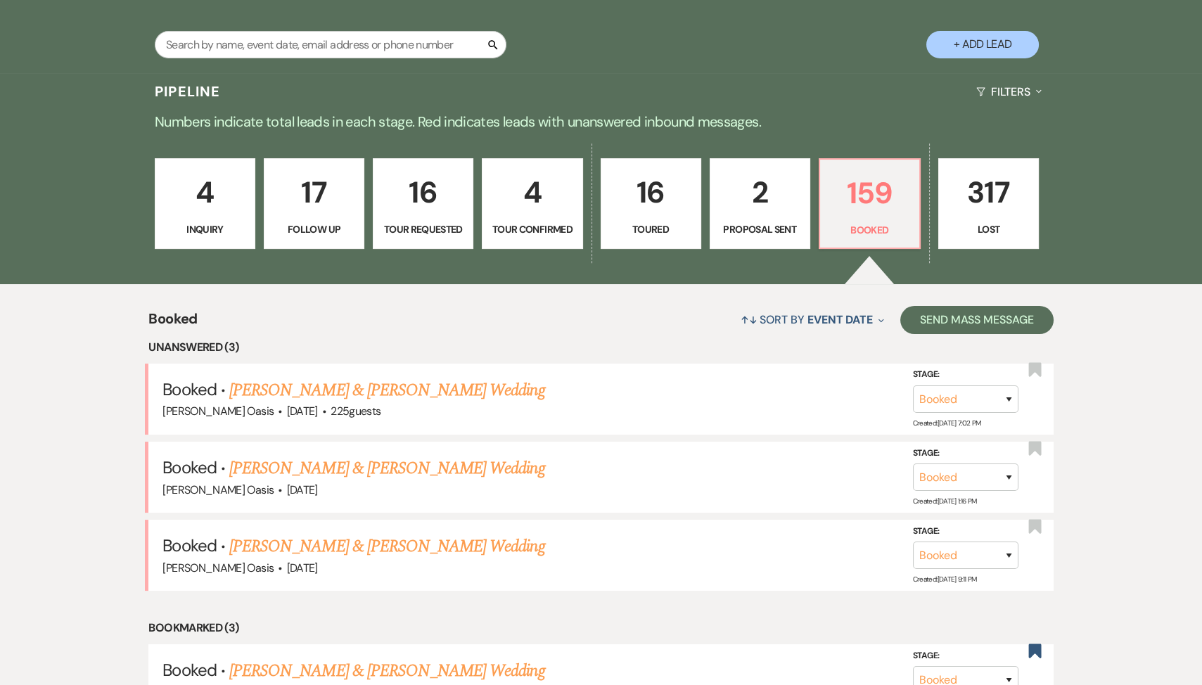
scroll to position [321, 0]
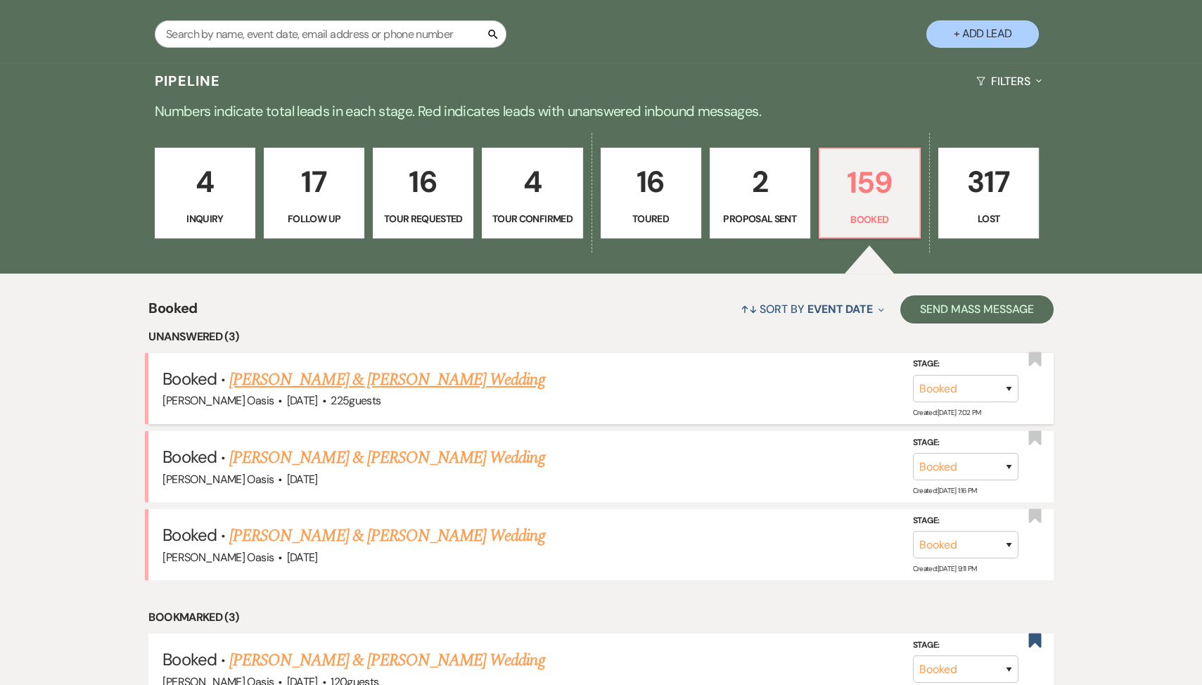
click at [373, 367] on link "[PERSON_NAME] & [PERSON_NAME] Wedding" at bounding box center [386, 379] width 315 height 25
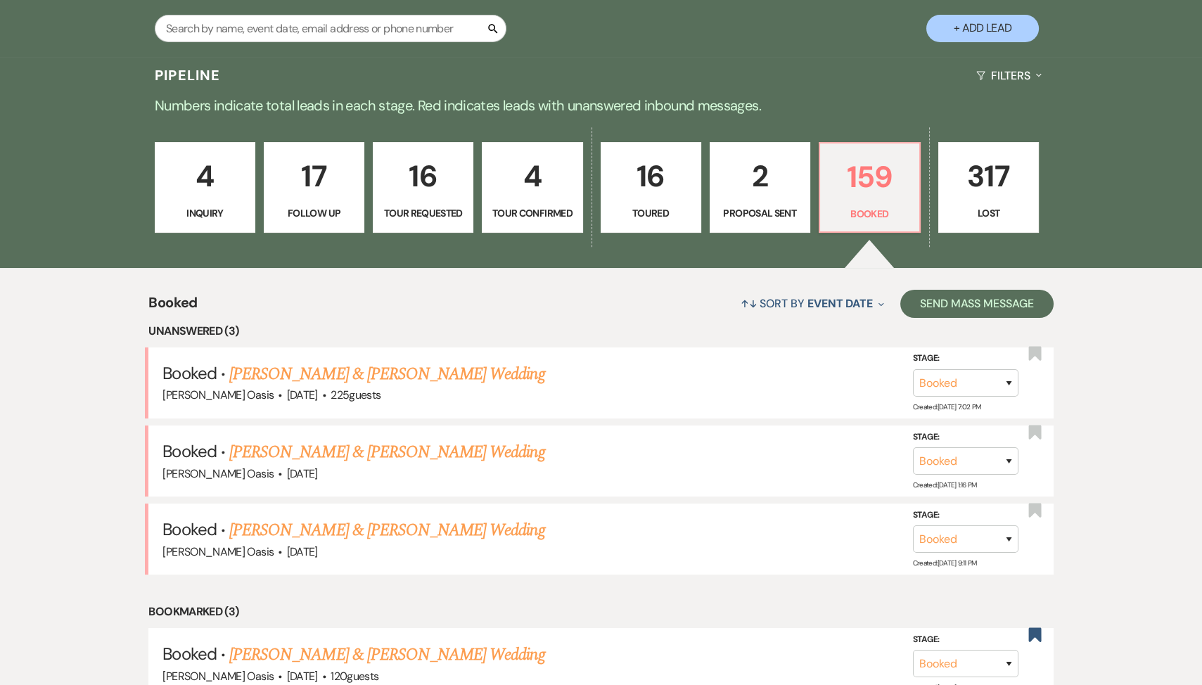
scroll to position [328, 0]
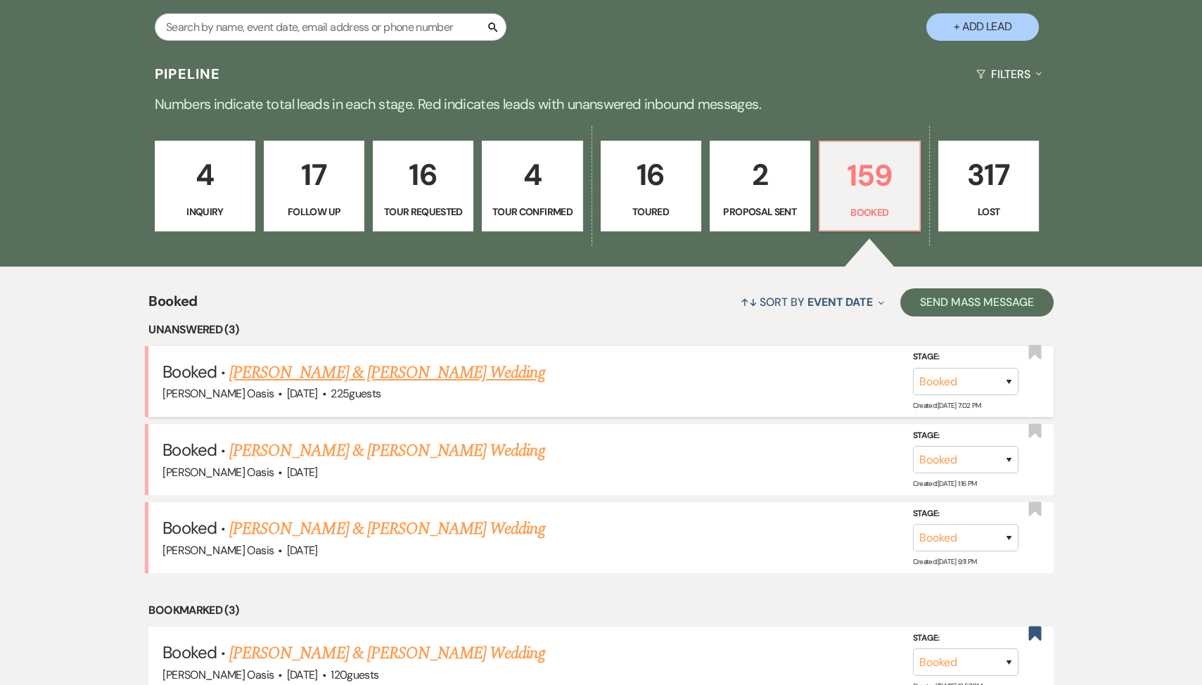
click at [446, 360] on link "[PERSON_NAME] & [PERSON_NAME] Wedding" at bounding box center [386, 372] width 315 height 25
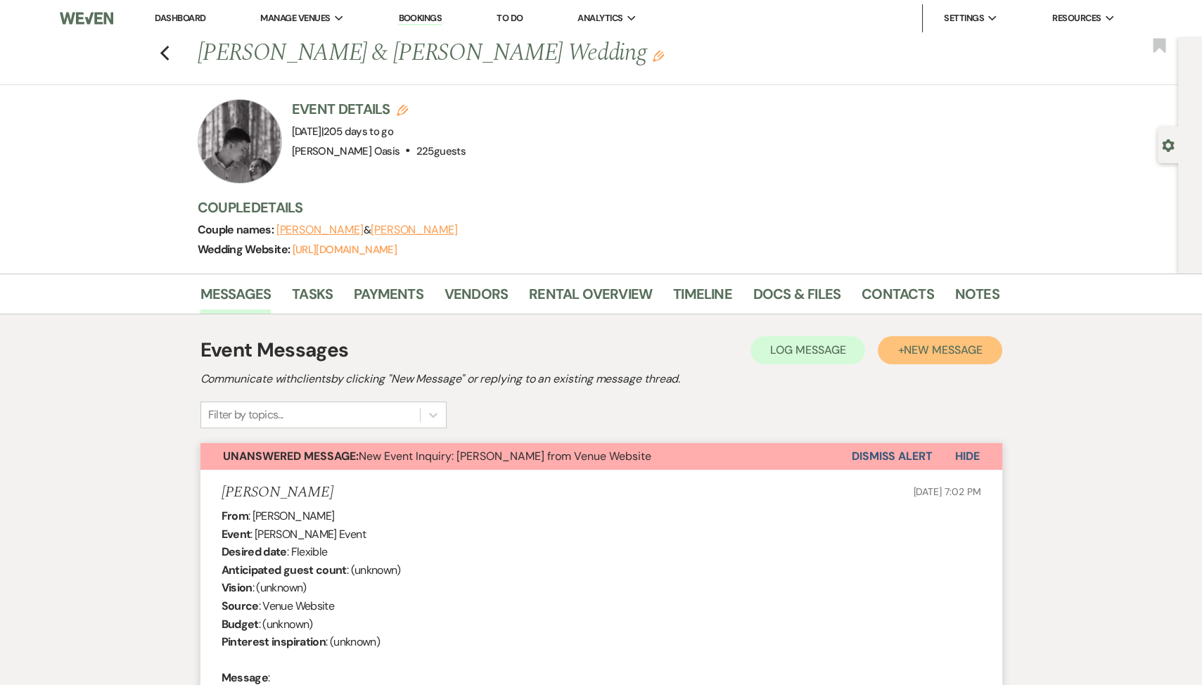
click at [920, 359] on button "+ New Message" at bounding box center [939, 350] width 124 height 28
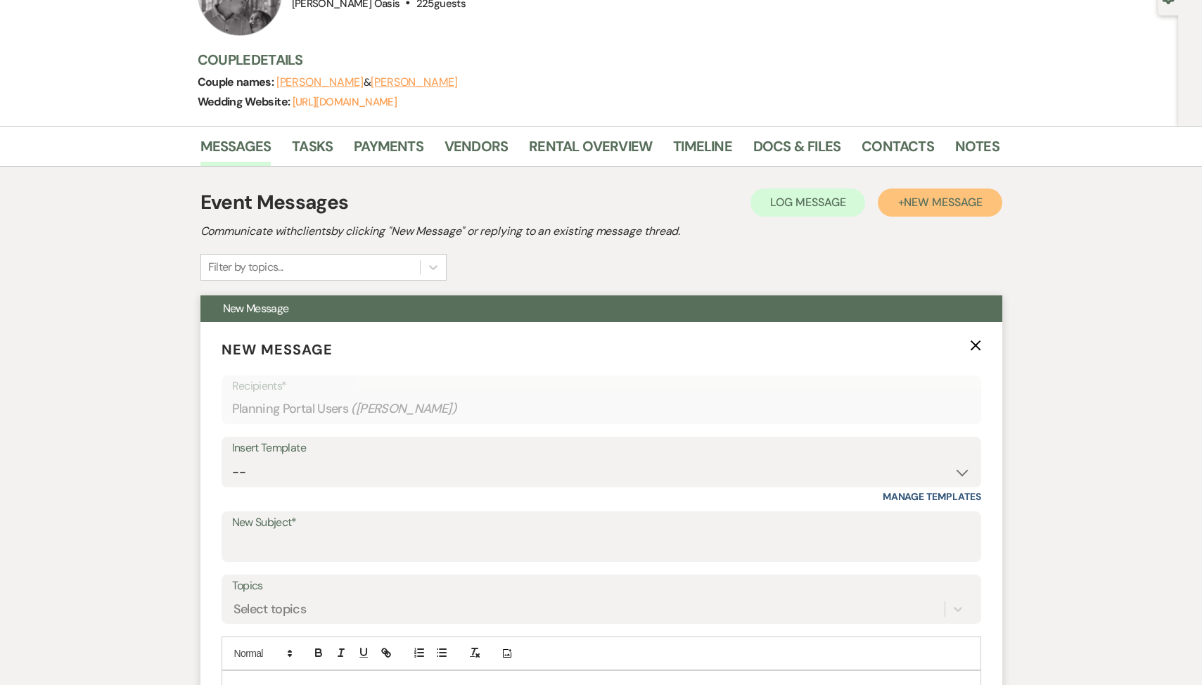
scroll to position [149, 0]
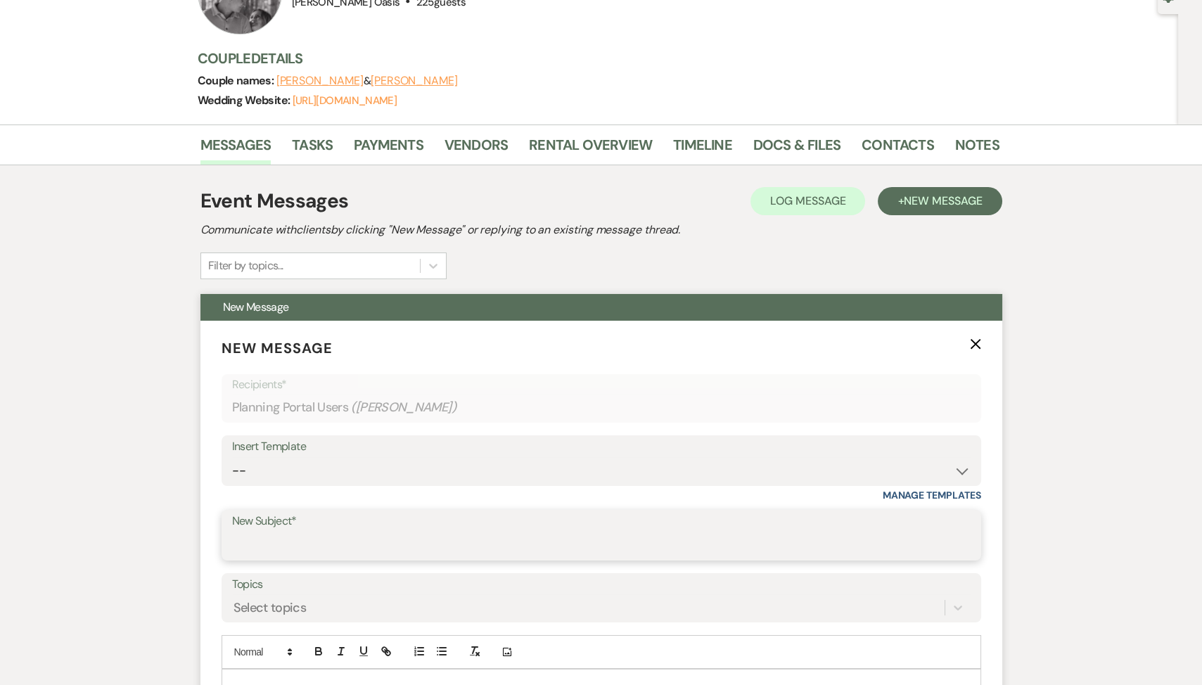
click at [399, 533] on input "New Subject*" at bounding box center [601, 545] width 738 height 27
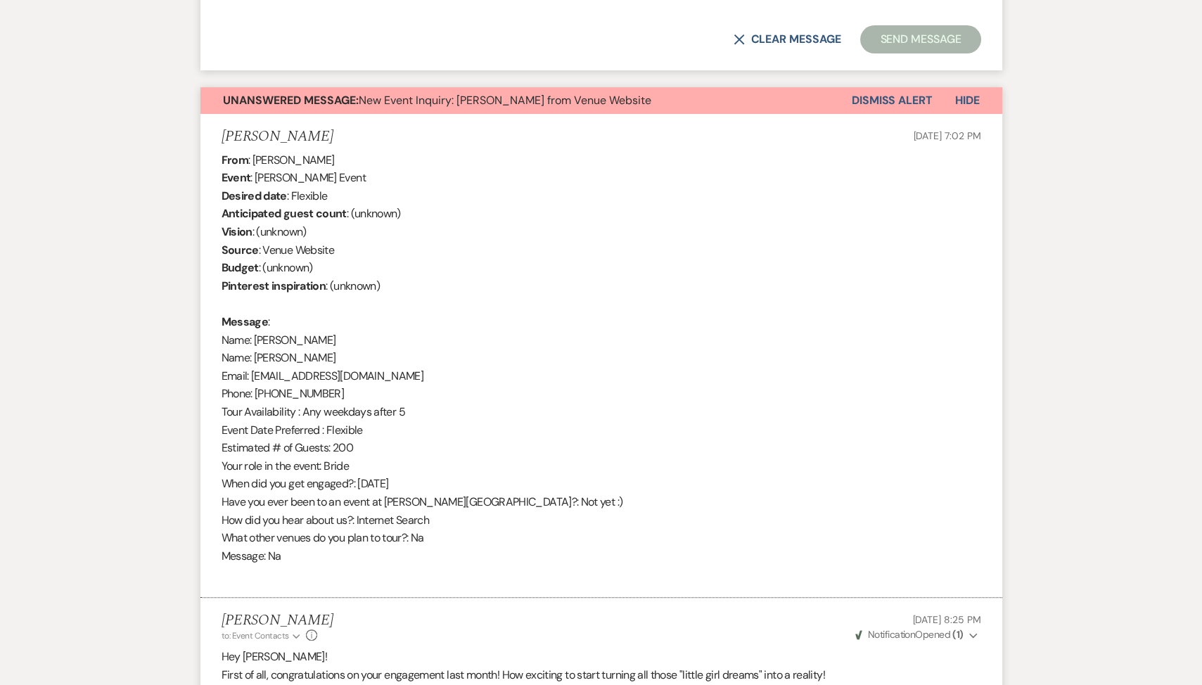
scroll to position [440, 0]
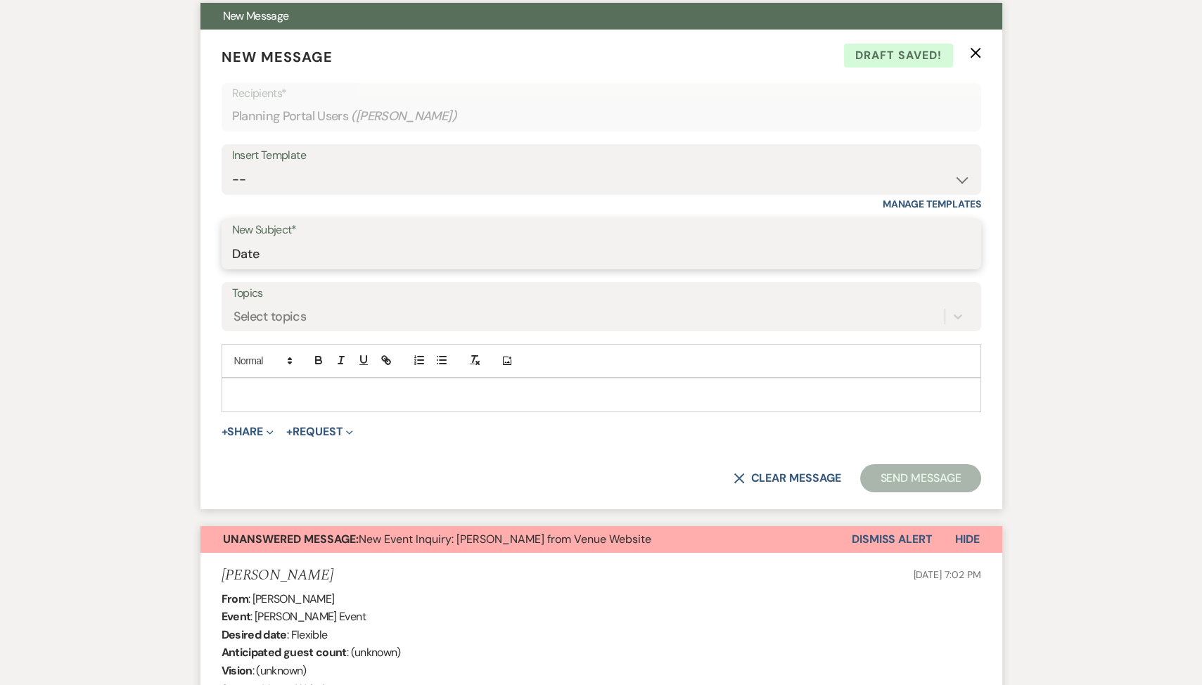
type input "Date"
click at [247, 387] on p at bounding box center [601, 394] width 737 height 15
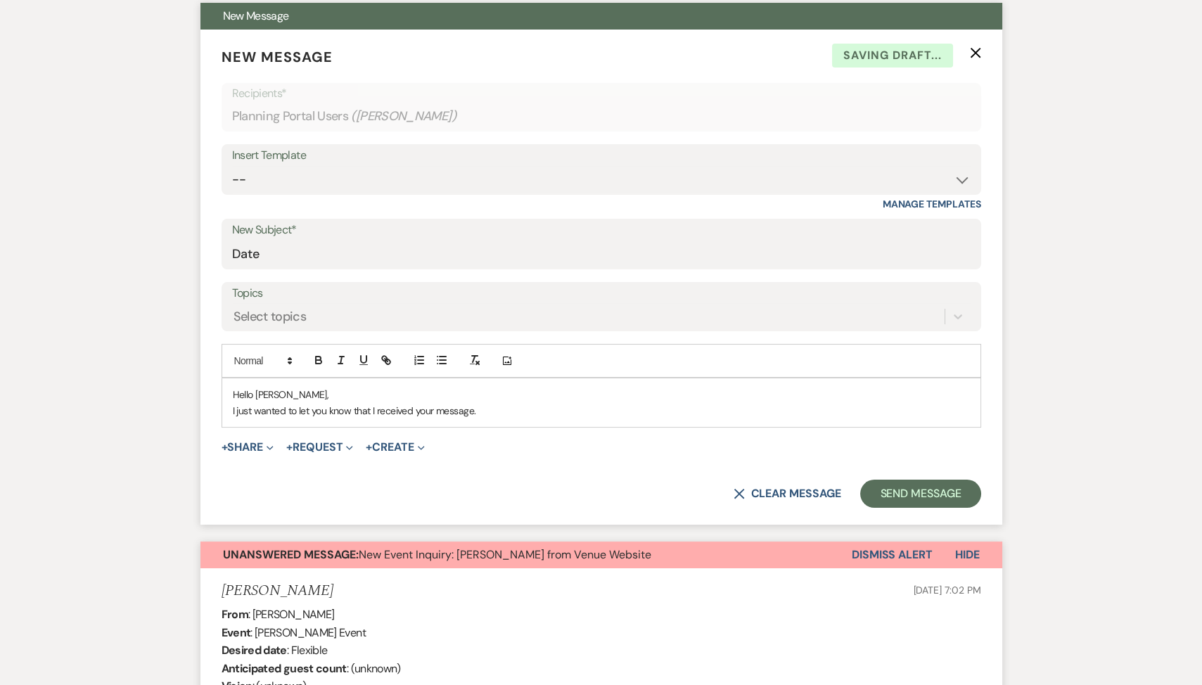
click at [529, 415] on p "I just wanted to let you know that I received your message." at bounding box center [601, 410] width 737 height 15
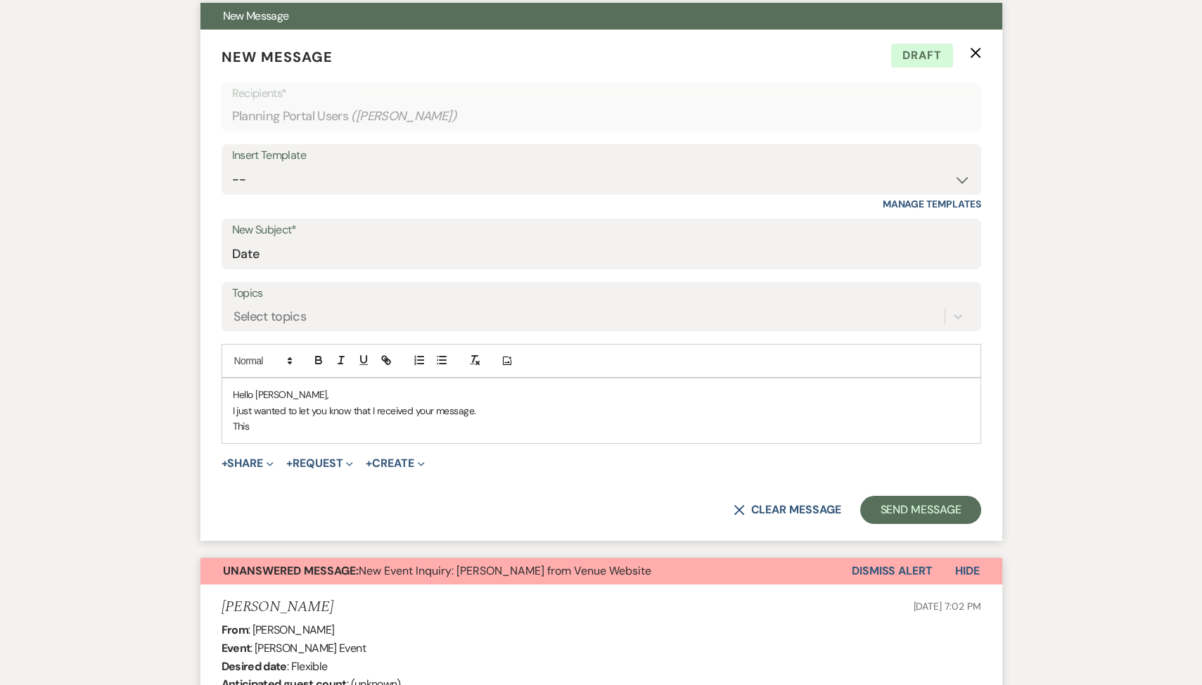
click at [332, 427] on p "This" at bounding box center [601, 425] width 737 height 15
click at [482, 412] on p "I just wanted to let you know that I received your message." at bounding box center [601, 410] width 737 height 15
drag, startPoint x: 264, startPoint y: 425, endPoint x: 213, endPoint y: 425, distance: 51.3
click at [213, 425] on form "New Message X Saving draft... Recipients* Planning Portal Users ( Madisyn Smith…" at bounding box center [601, 285] width 802 height 511
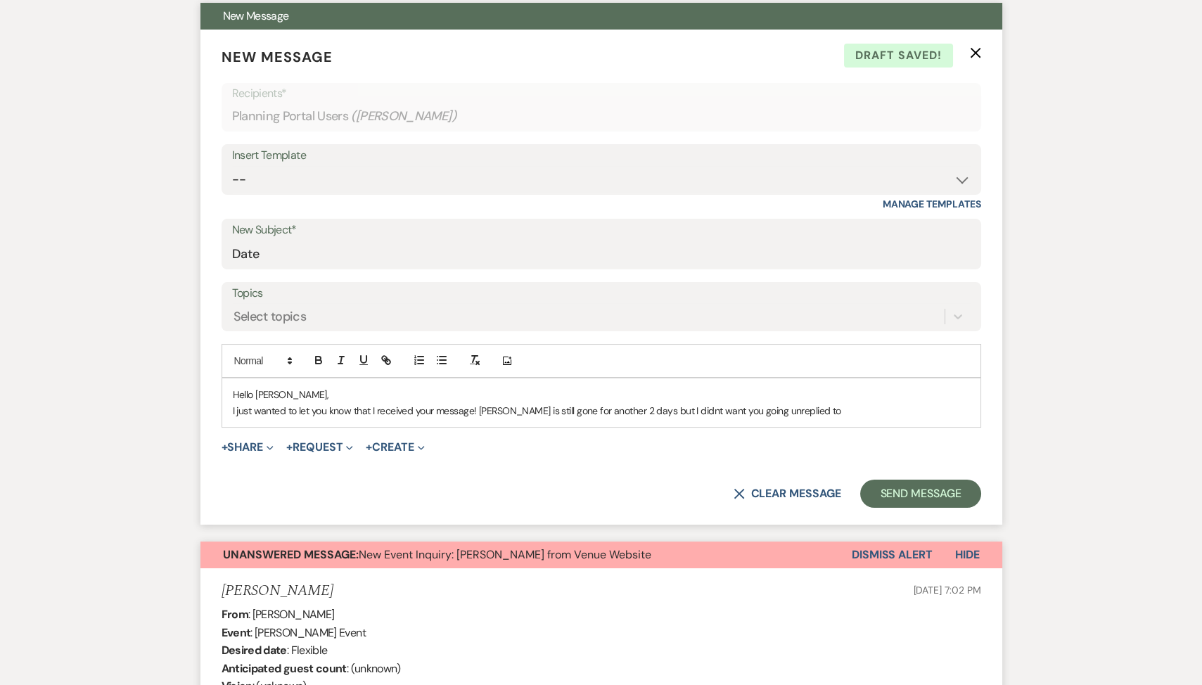
click at [756, 406] on p "I just wanted to let you know that I received your message! Ronelle is still go…" at bounding box center [601, 410] width 737 height 15
click at [766, 430] on form "New Message X Saving draft... Recipients* Planning Portal Users ( Madisyn Smith…" at bounding box center [601, 277] width 802 height 495
click at [821, 408] on p "I just wanted to let you know that I received your message! Ronelle is still go…" at bounding box center [601, 410] width 737 height 15
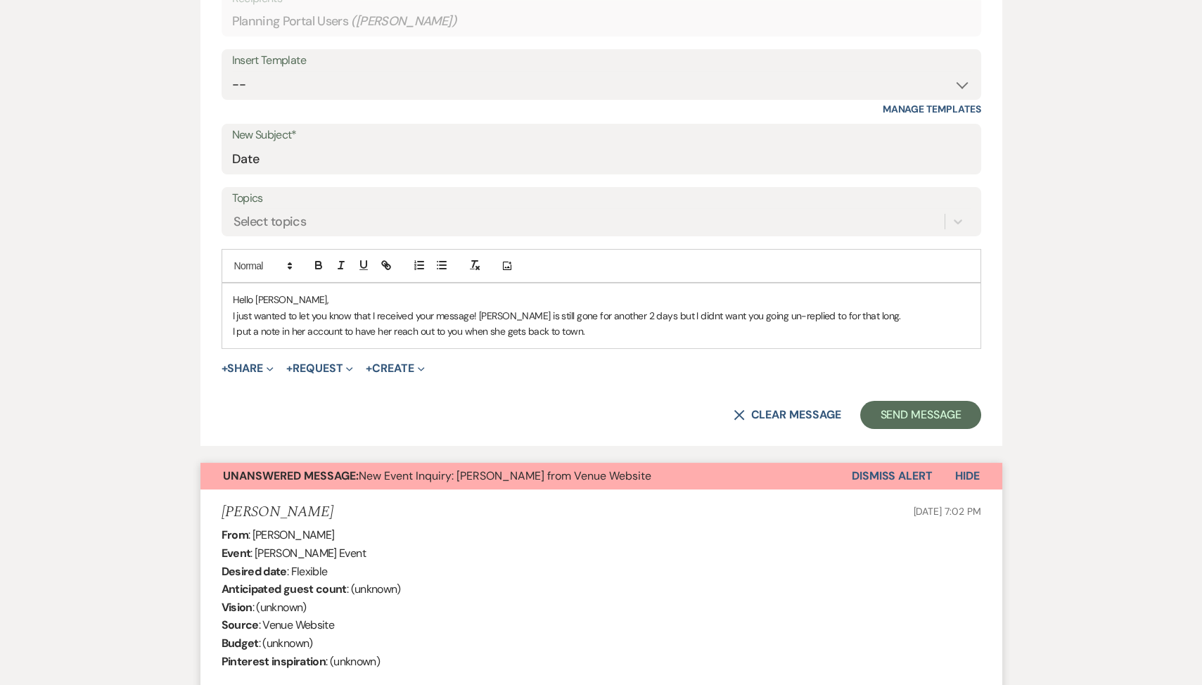
scroll to position [533, 0]
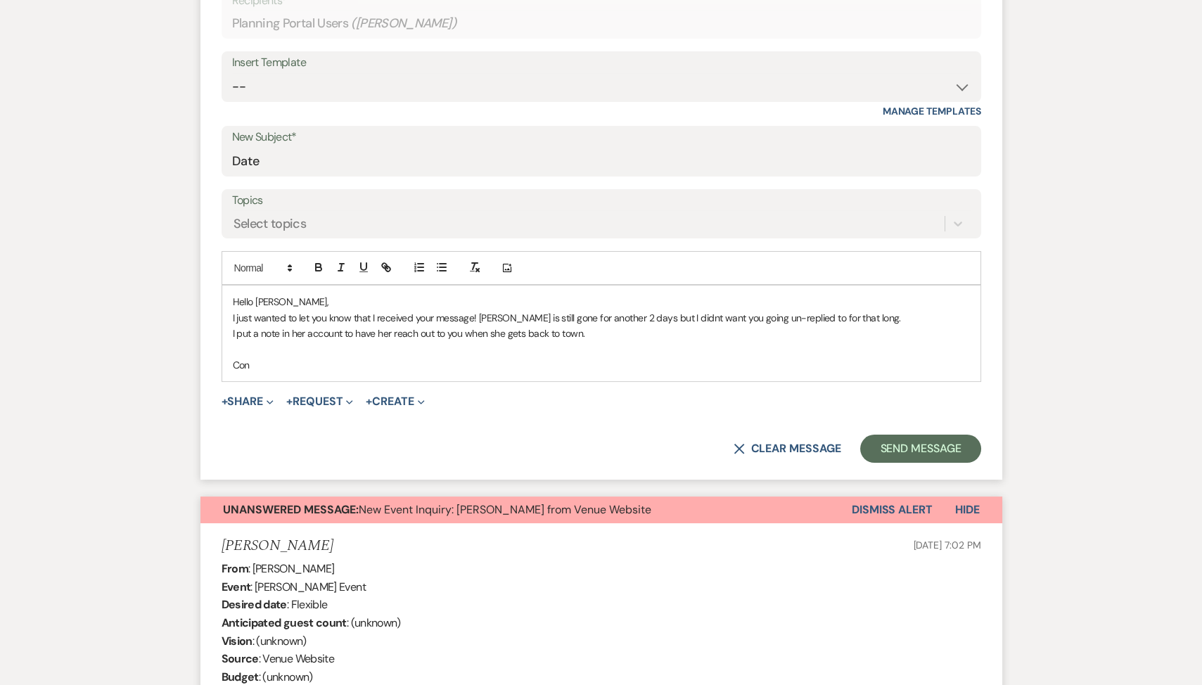
click at [229, 313] on div "Hello Madisyn, I just wanted to let you know that I received your message! Rone…" at bounding box center [601, 333] width 758 height 96
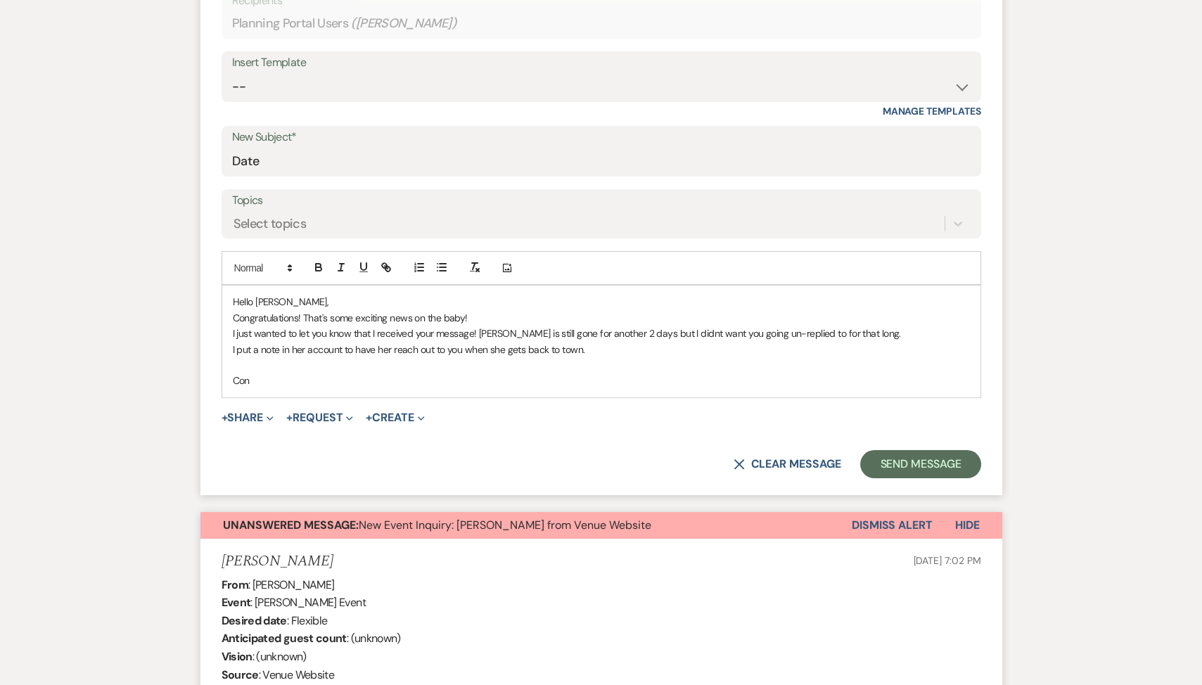
click at [476, 330] on p "I just wanted to let you know that I received your message! Ronelle is still go…" at bounding box center [601, 333] width 737 height 15
click at [663, 331] on p "I just wanted to let you know that I received your message but Ronelle is still…" at bounding box center [601, 333] width 737 height 15
click at [901, 326] on p "I just wanted to let you know that I received your message but Ronelle is still…" at bounding box center [601, 333] width 737 height 15
click at [307, 343] on p "I put a note in her account to have her reach out to you when she gets back to …" at bounding box center [601, 349] width 737 height 15
click at [616, 349] on p "I put a note in Ronelle's account to have her reach out to you when she gets ba…" at bounding box center [601, 349] width 737 height 15
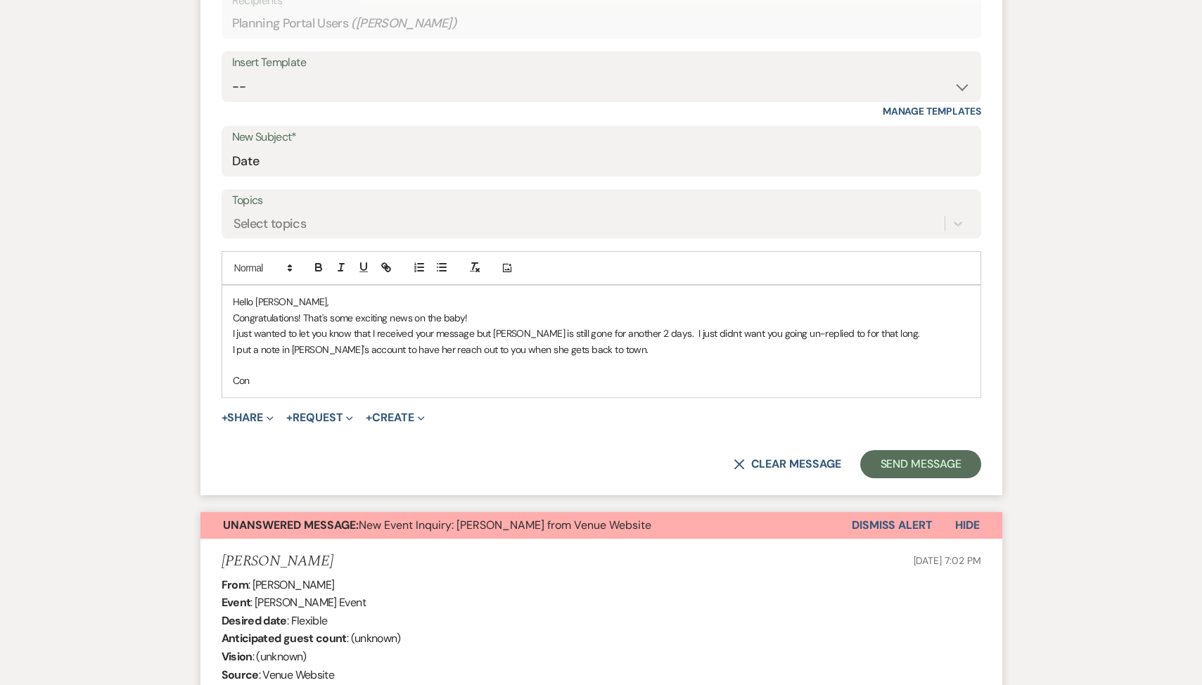
click at [310, 382] on p "Con" at bounding box center [601, 380] width 737 height 15
click at [348, 373] on p "Congratulations again" at bounding box center [601, 380] width 737 height 15
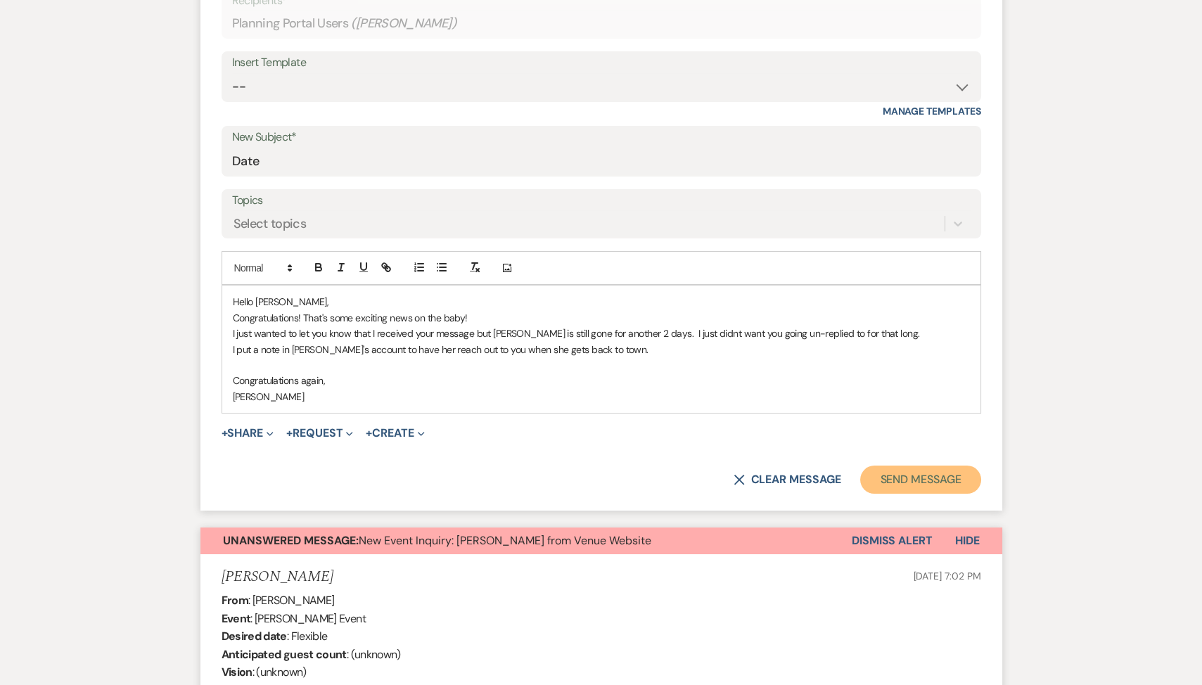
click at [942, 475] on button "Send Message" at bounding box center [920, 479] width 120 height 28
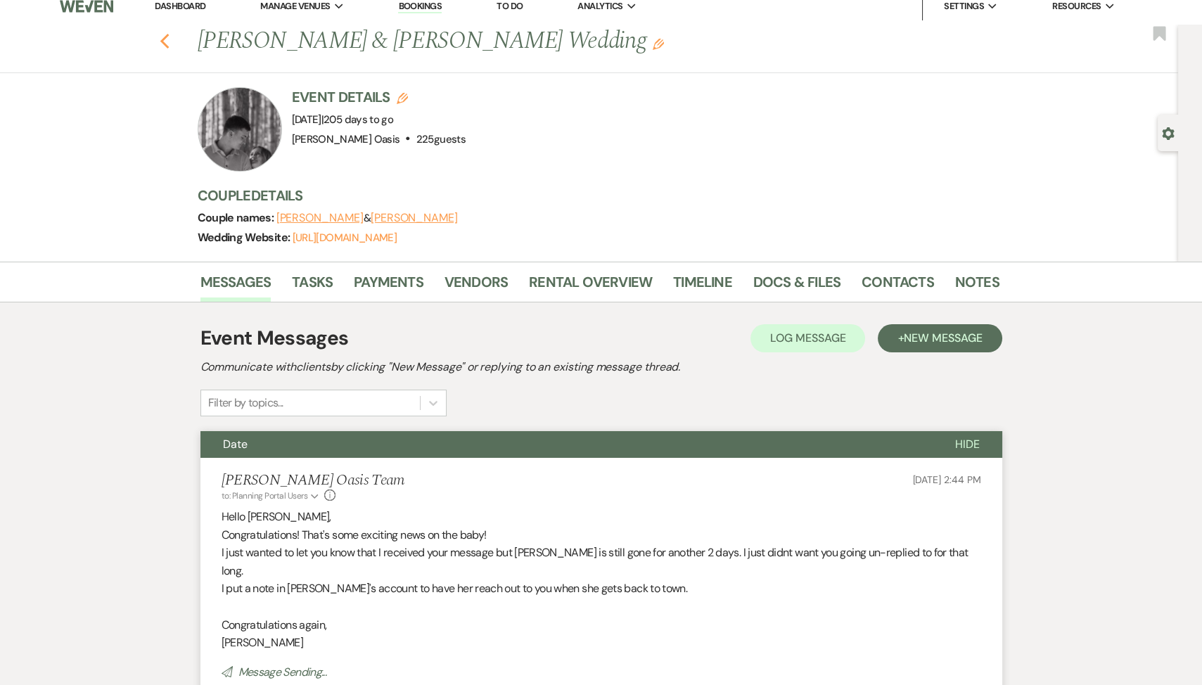
click at [167, 43] on icon "Previous" at bounding box center [165, 41] width 11 height 17
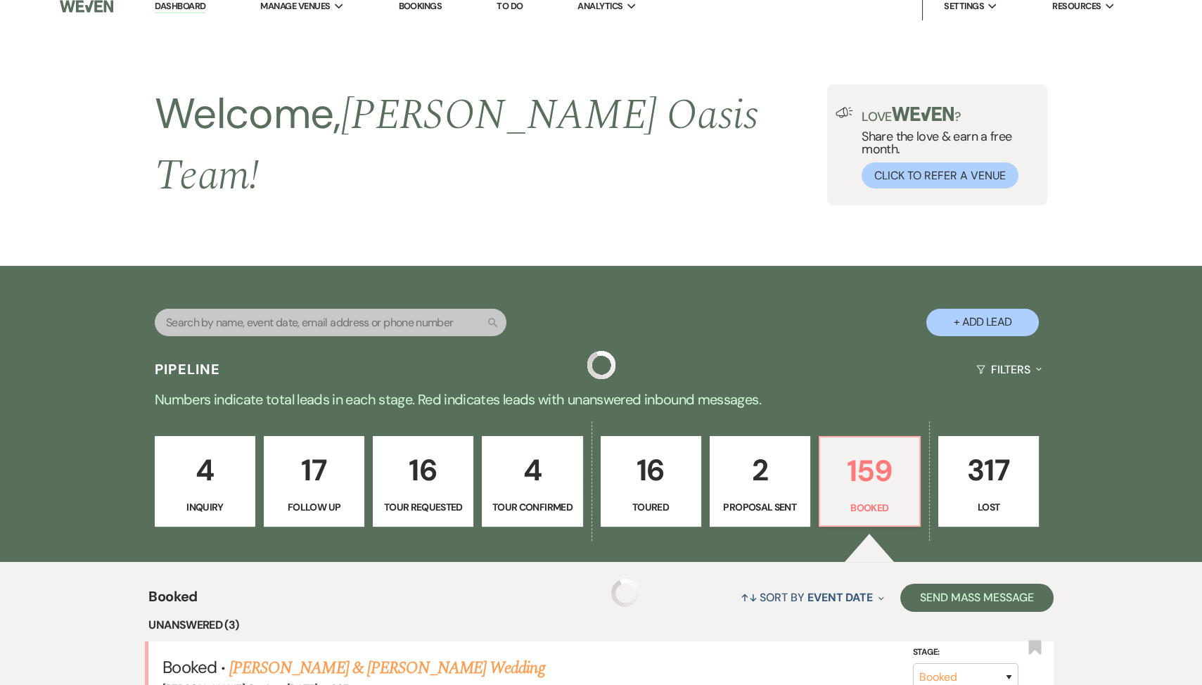
scroll to position [328, 0]
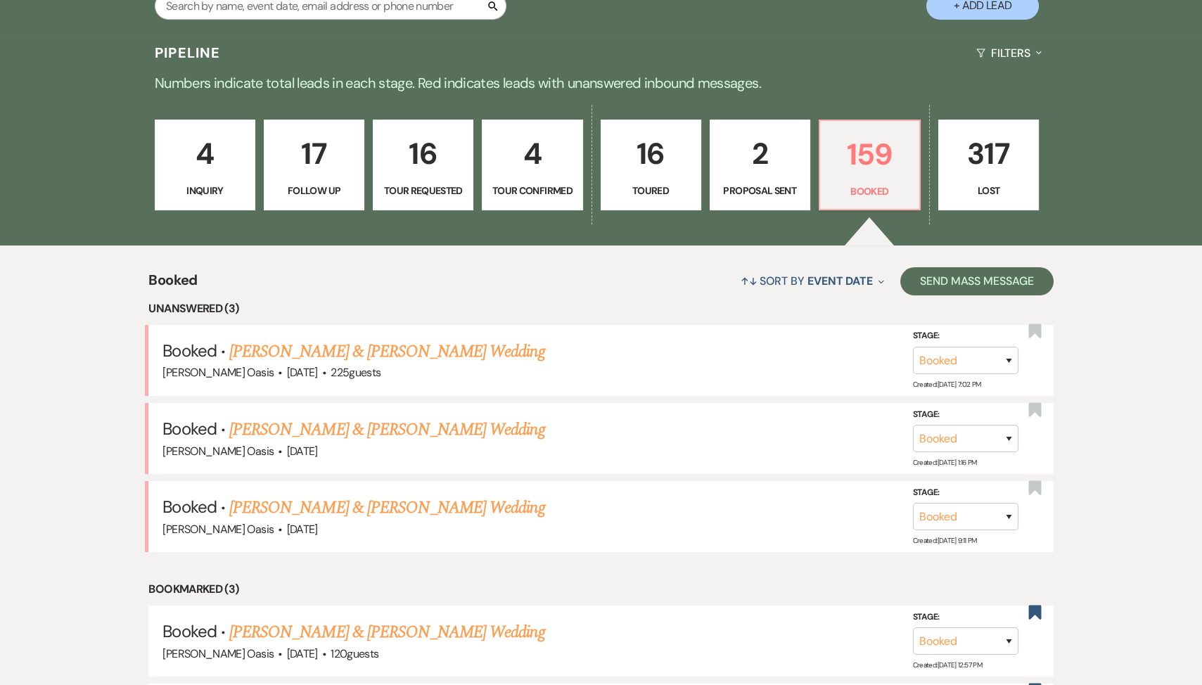
click at [747, 581] on li "Bookmarked (3)" at bounding box center [600, 589] width 904 height 18
click at [328, 495] on link "[PERSON_NAME] & [PERSON_NAME] Wedding" at bounding box center [386, 507] width 315 height 25
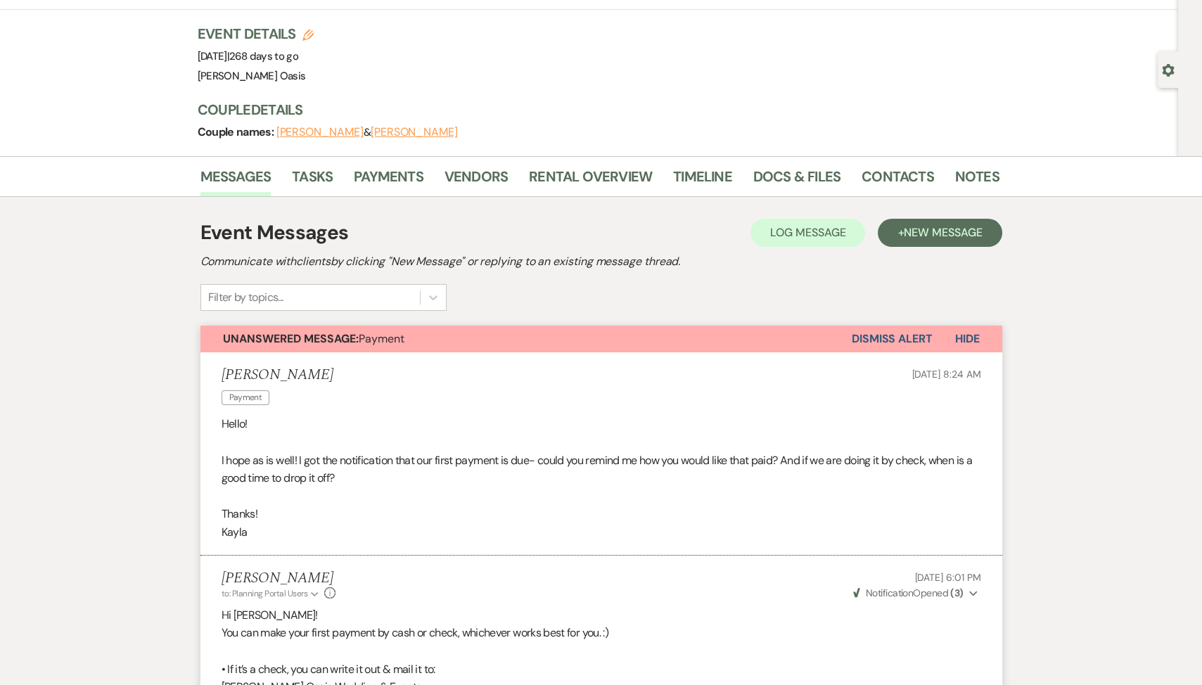
scroll to position [1419, 0]
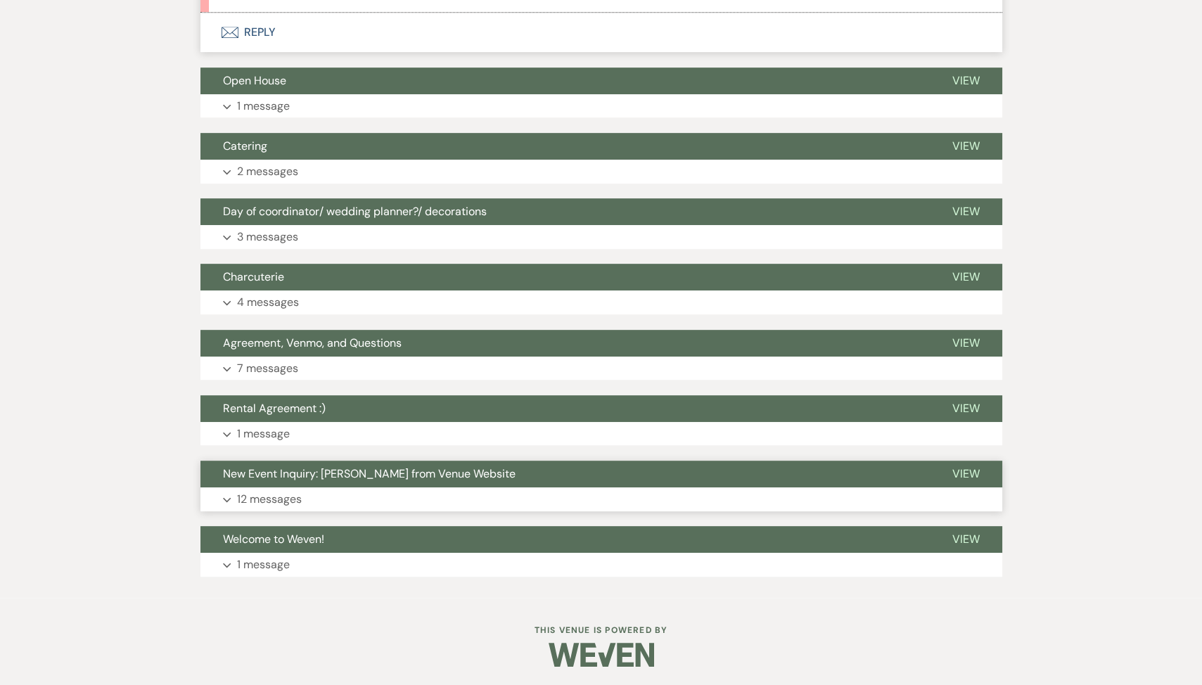
click at [387, 480] on button "New Event Inquiry: Kayla Dolezal from Venue Website" at bounding box center [564, 474] width 729 height 27
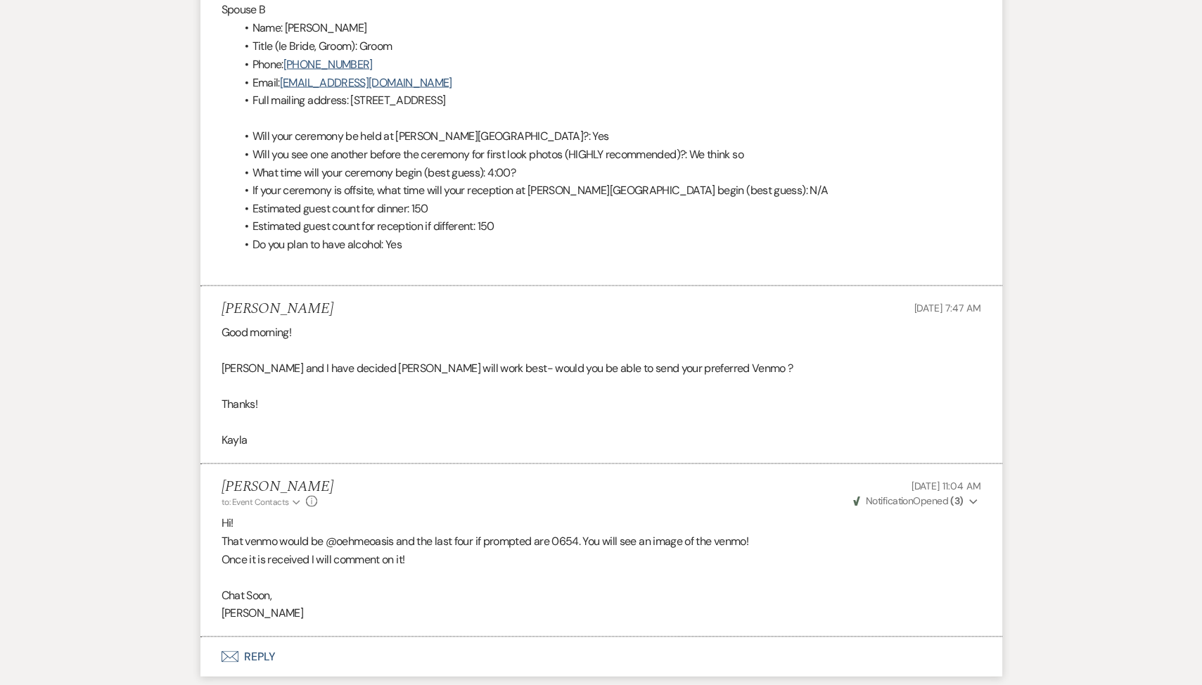
scroll to position [6099, 0]
